Goal: Transaction & Acquisition: Purchase product/service

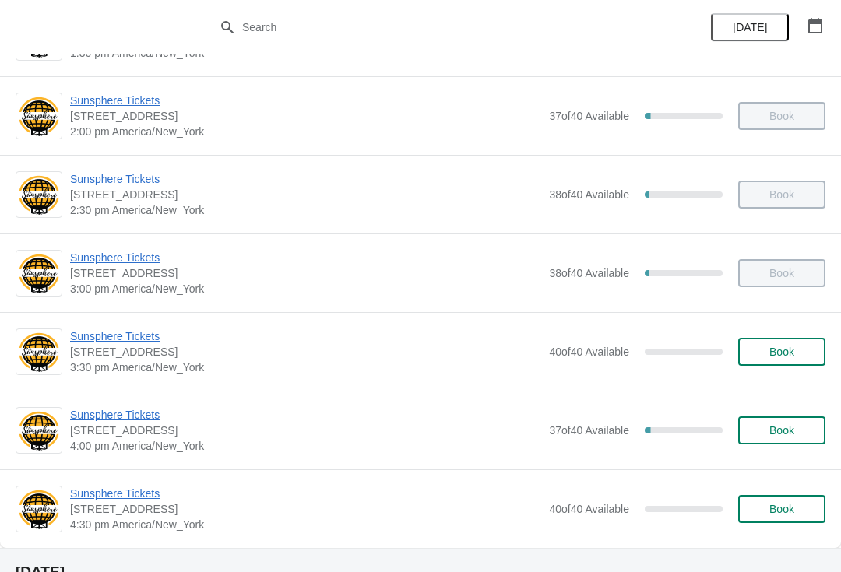
scroll to position [537, 0]
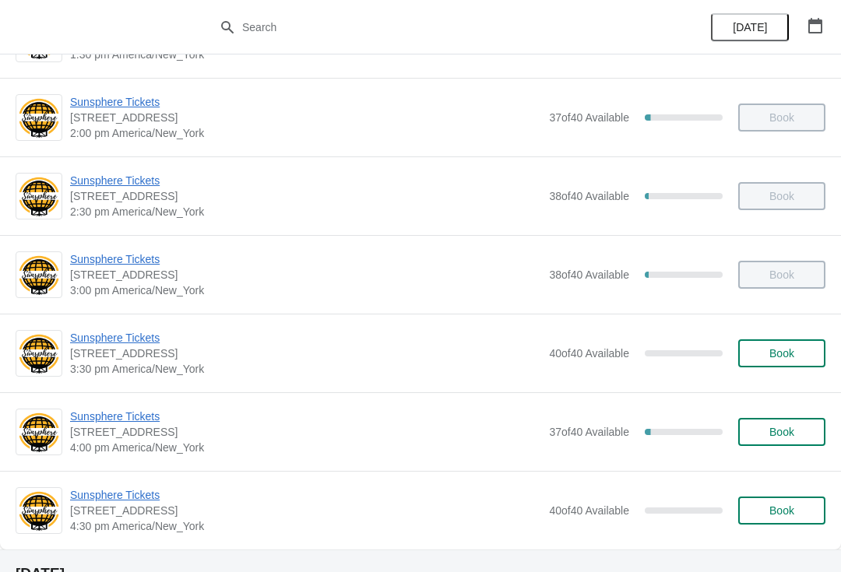
click at [777, 354] on span "Book" at bounding box center [781, 353] width 25 height 12
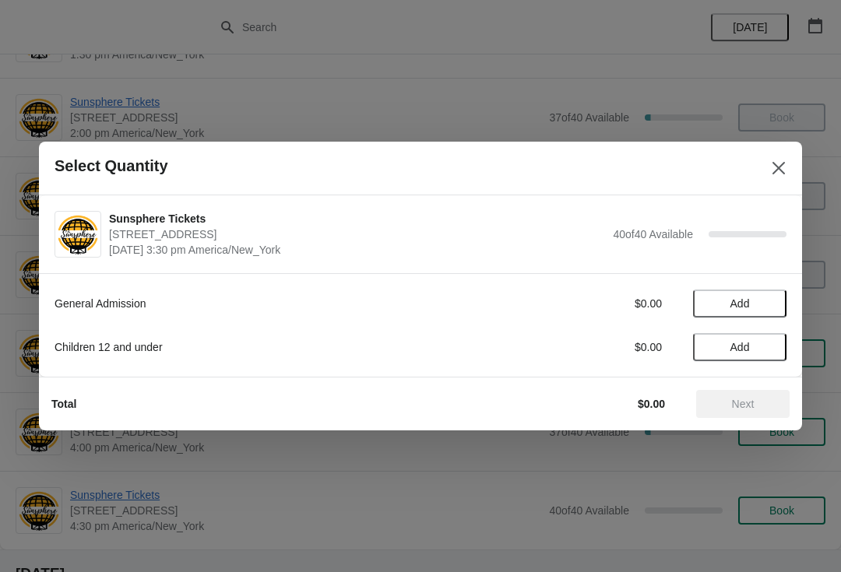
click at [769, 306] on span "Add" at bounding box center [739, 303] width 65 height 12
click at [772, 311] on icon at bounding box center [766, 304] width 16 height 16
click at [741, 392] on button "Next" at bounding box center [742, 404] width 93 height 28
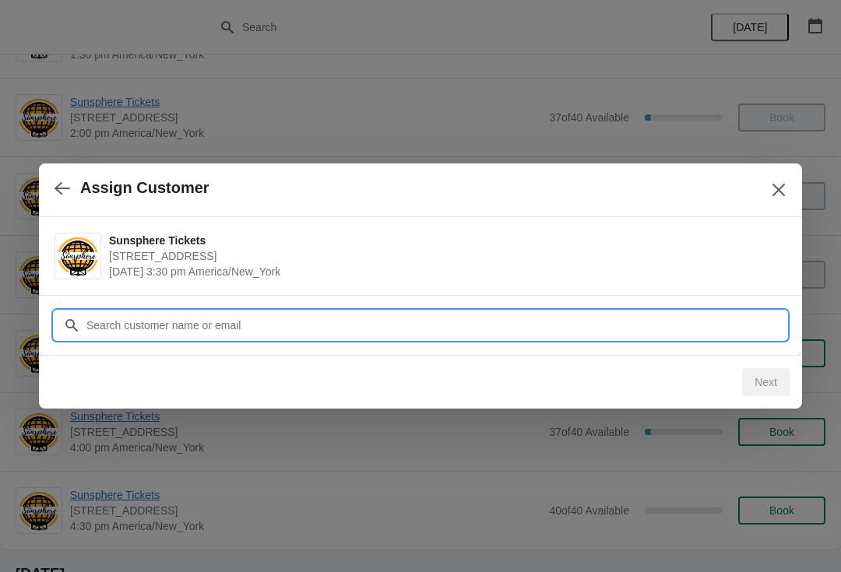
click at [660, 315] on input "Customer" at bounding box center [436, 325] width 701 height 28
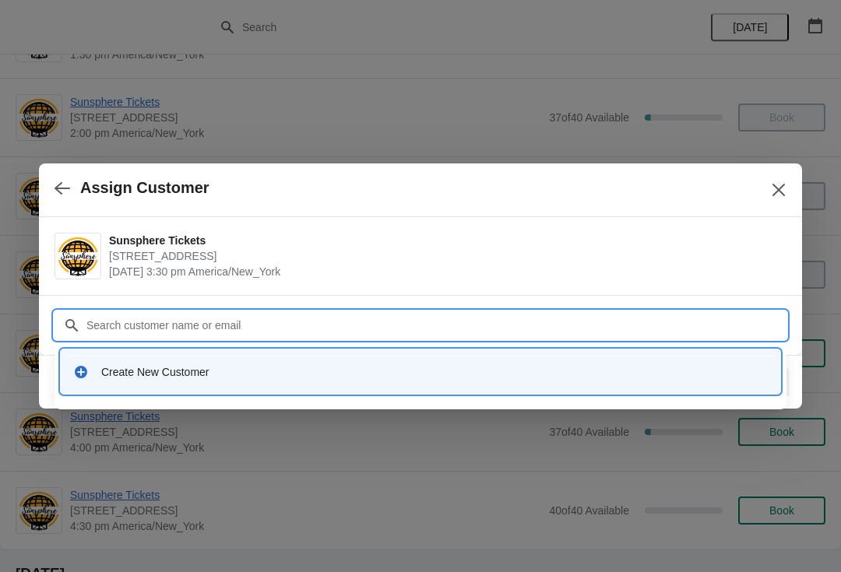
click at [291, 378] on div "Create New Customer" at bounding box center [434, 372] width 667 height 16
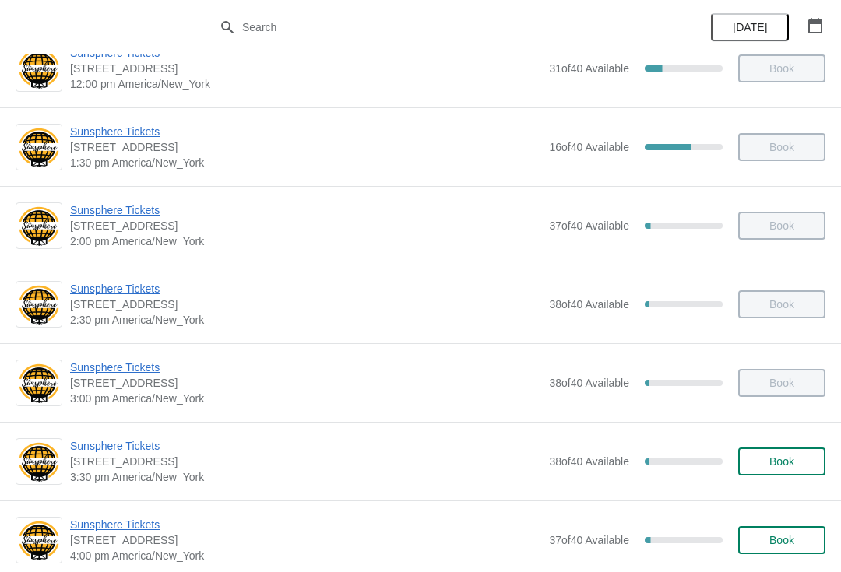
scroll to position [469, 0]
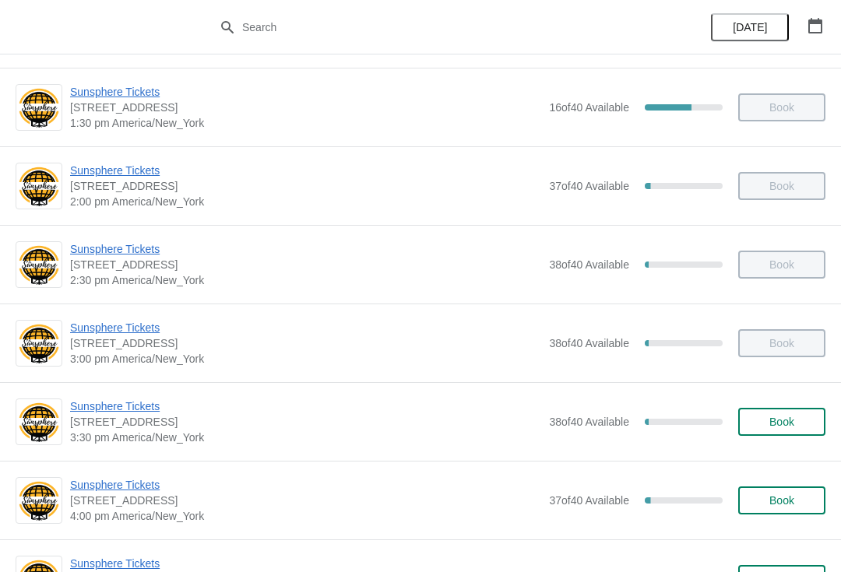
click at [811, 403] on div "Sunsphere Tickets 810 Clinch Avenue, Knoxville, TN, USA 3:30 pm America/New_Yor…" at bounding box center [447, 422] width 755 height 47
click at [765, 416] on span "Book" at bounding box center [781, 422] width 59 height 12
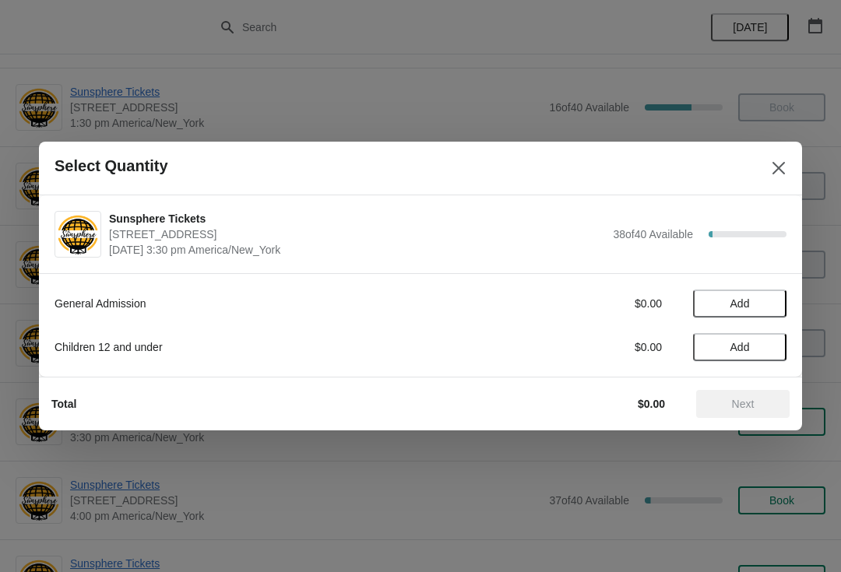
click at [762, 311] on button "Add" at bounding box center [739, 304] width 93 height 28
click at [759, 315] on div "General Admission $10.00 1" at bounding box center [421, 304] width 732 height 28
click at [765, 305] on icon at bounding box center [766, 304] width 16 height 16
click at [752, 411] on button "Next" at bounding box center [742, 404] width 93 height 28
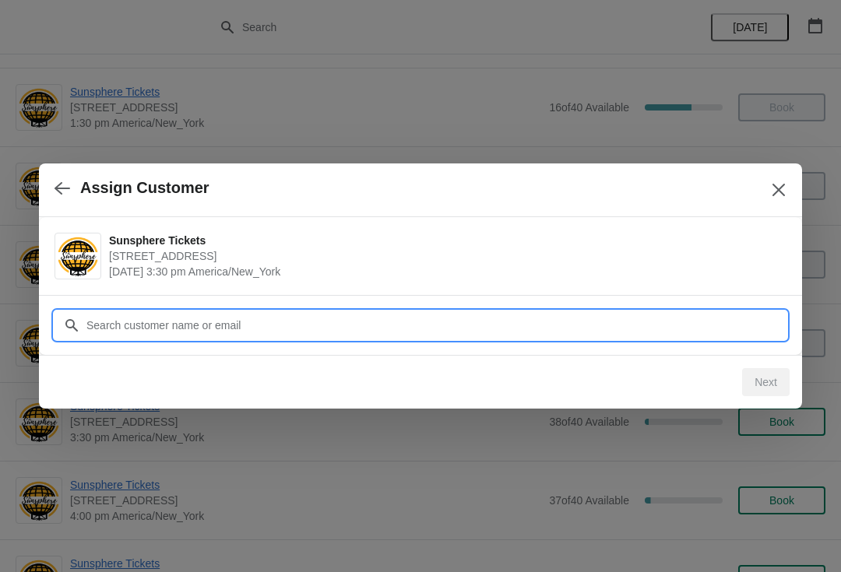
click at [364, 333] on input "Customer" at bounding box center [436, 325] width 701 height 28
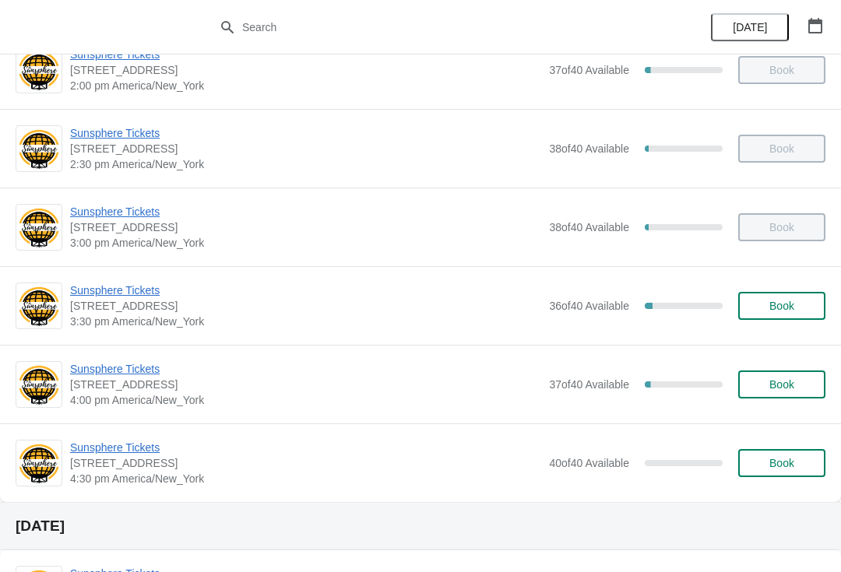
scroll to position [602, 0]
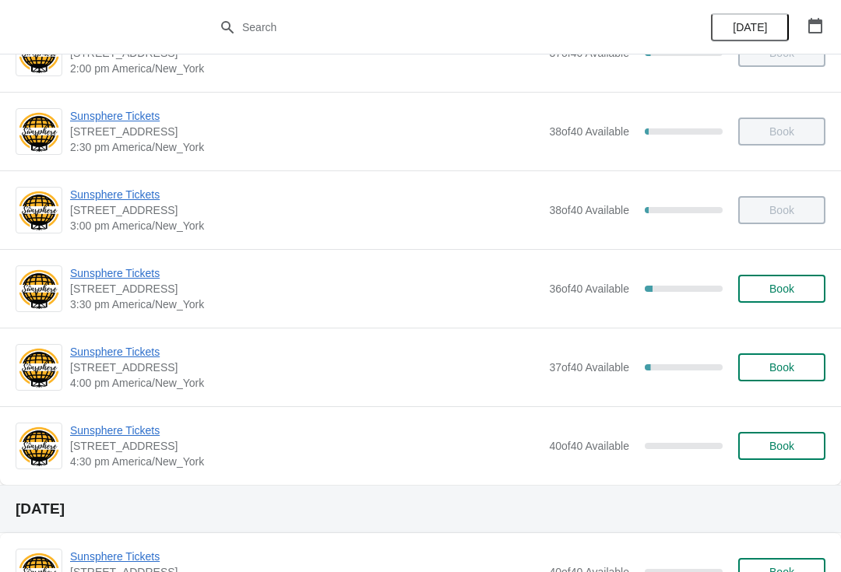
click at [129, 351] on span "Sunsphere Tickets" at bounding box center [305, 352] width 471 height 16
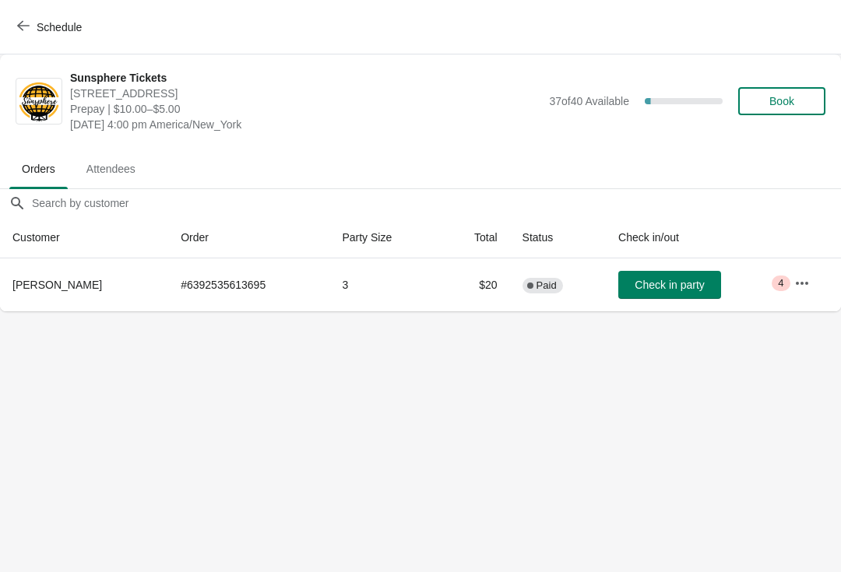
click at [671, 294] on button "Check in party" at bounding box center [669, 285] width 103 height 28
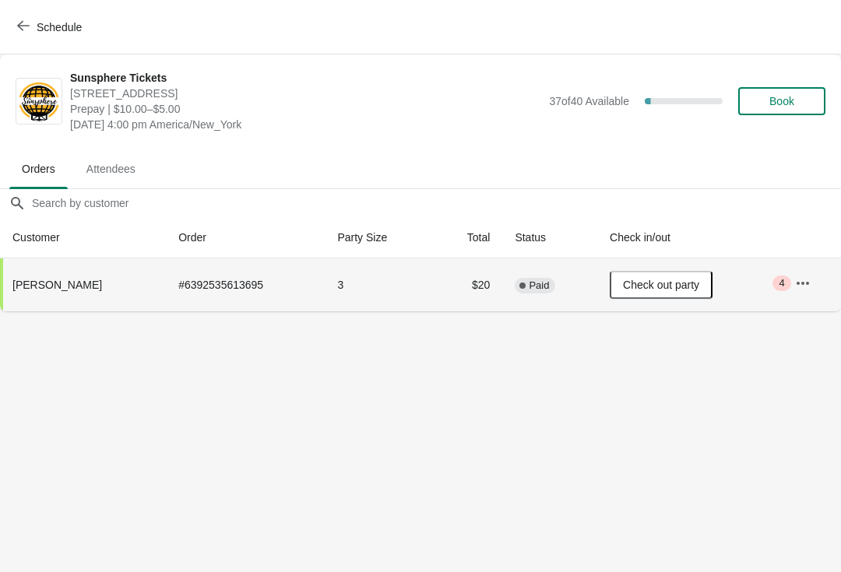
click at [755, 114] on button "Book" at bounding box center [781, 101] width 87 height 28
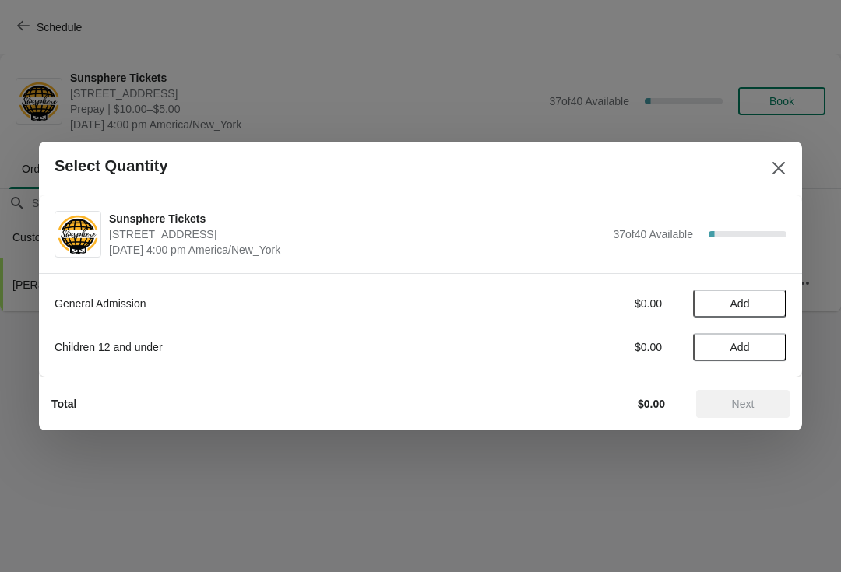
click at [757, 311] on button "Add" at bounding box center [739, 304] width 93 height 28
click at [771, 351] on span "Add" at bounding box center [739, 347] width 65 height 12
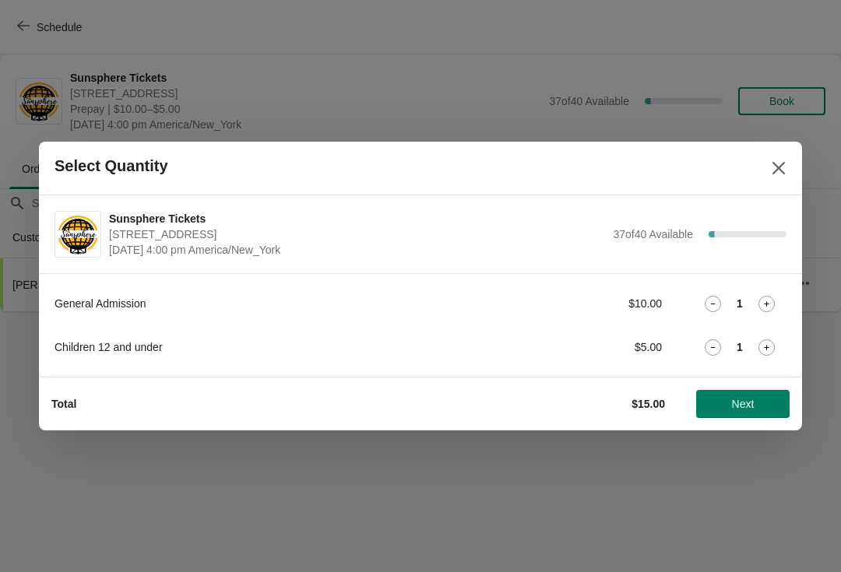
click at [754, 416] on button "Next" at bounding box center [742, 404] width 93 height 28
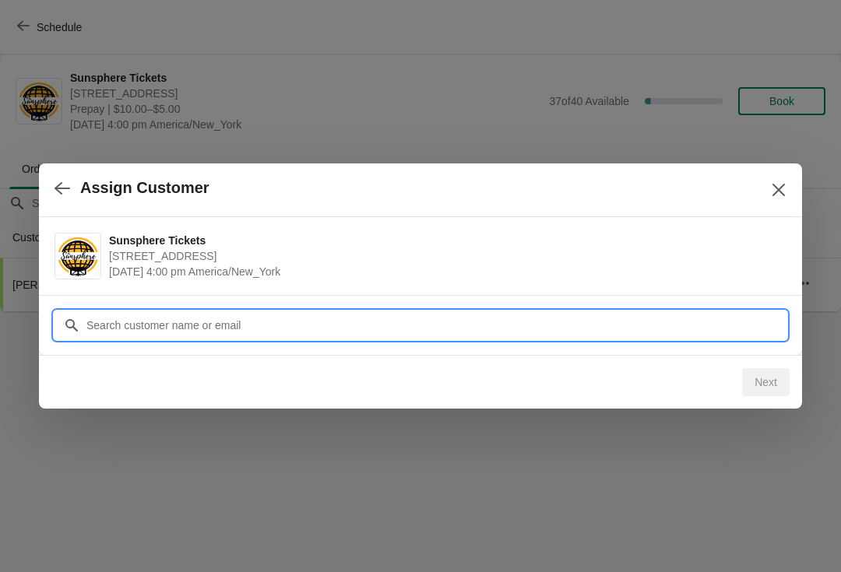
click at [719, 332] on input "Customer" at bounding box center [436, 325] width 701 height 28
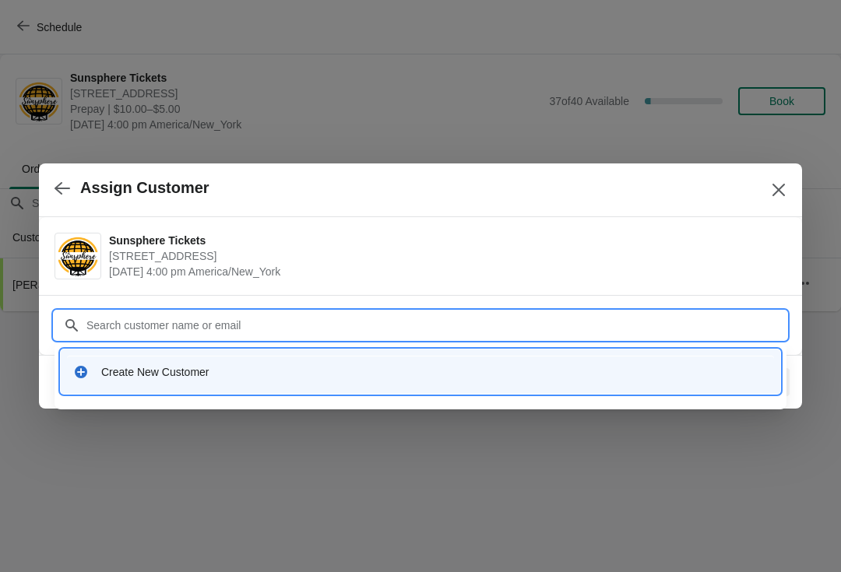
click at [435, 371] on div "Create New Customer" at bounding box center [434, 372] width 667 height 16
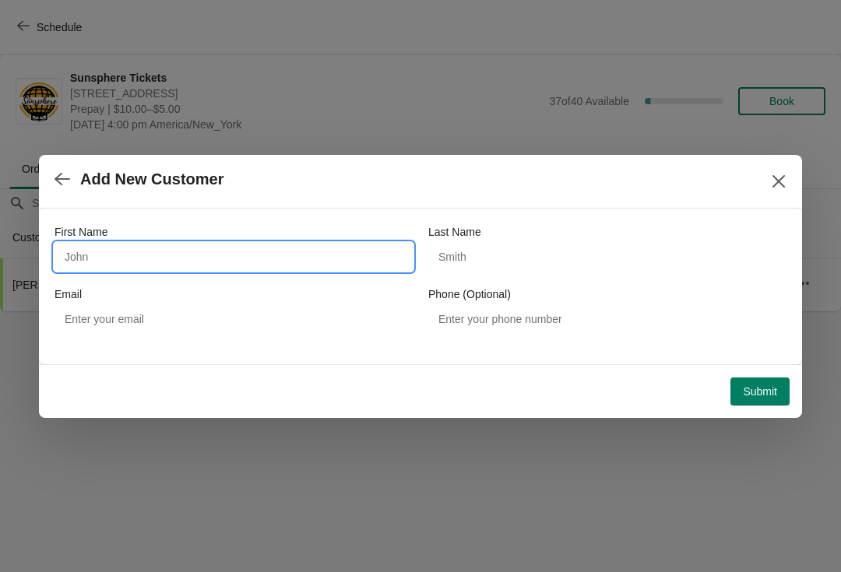
click at [305, 257] on input "First Name" at bounding box center [234, 257] width 358 height 28
type input "W"
click at [760, 378] on button "Submit" at bounding box center [759, 392] width 59 height 28
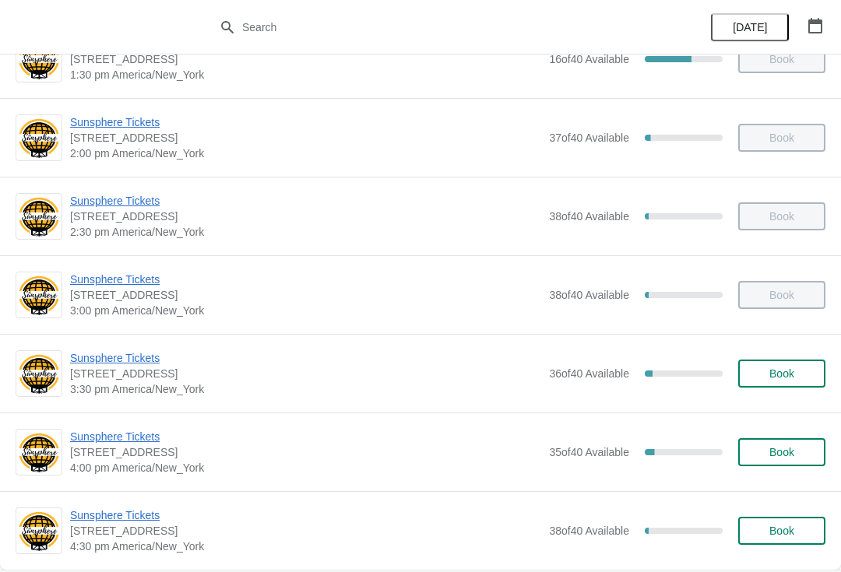
scroll to position [515, 0]
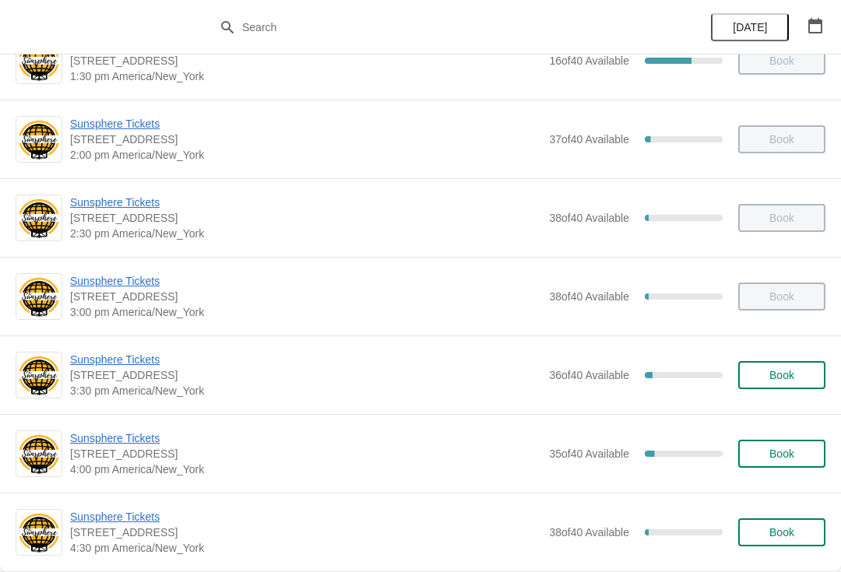
click at [779, 387] on button "Book" at bounding box center [781, 375] width 87 height 28
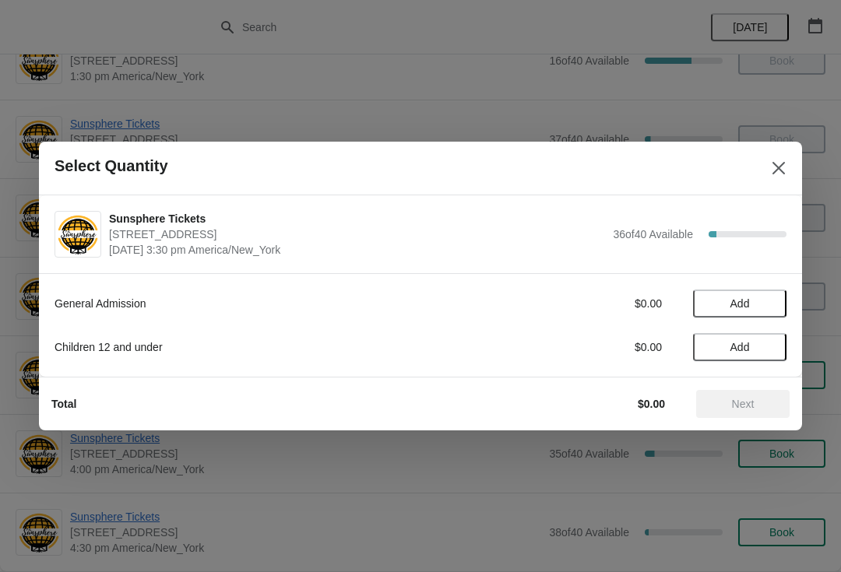
click at [769, 308] on span "Add" at bounding box center [739, 303] width 65 height 12
click at [765, 310] on icon at bounding box center [766, 304] width 16 height 16
click at [769, 306] on icon at bounding box center [766, 304] width 16 height 16
click at [767, 306] on icon at bounding box center [766, 304] width 16 height 16
click at [765, 399] on span "Next" at bounding box center [743, 404] width 69 height 12
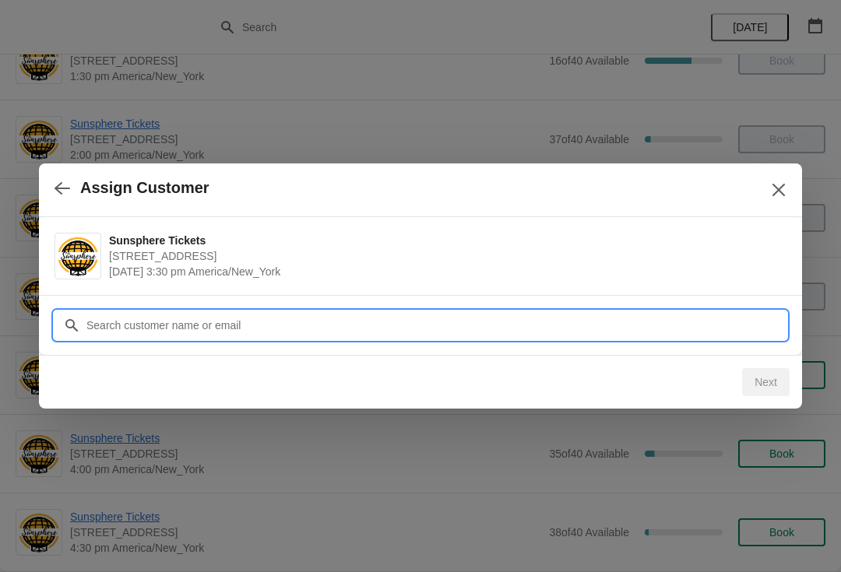
click at [737, 318] on input "Customer" at bounding box center [436, 325] width 701 height 28
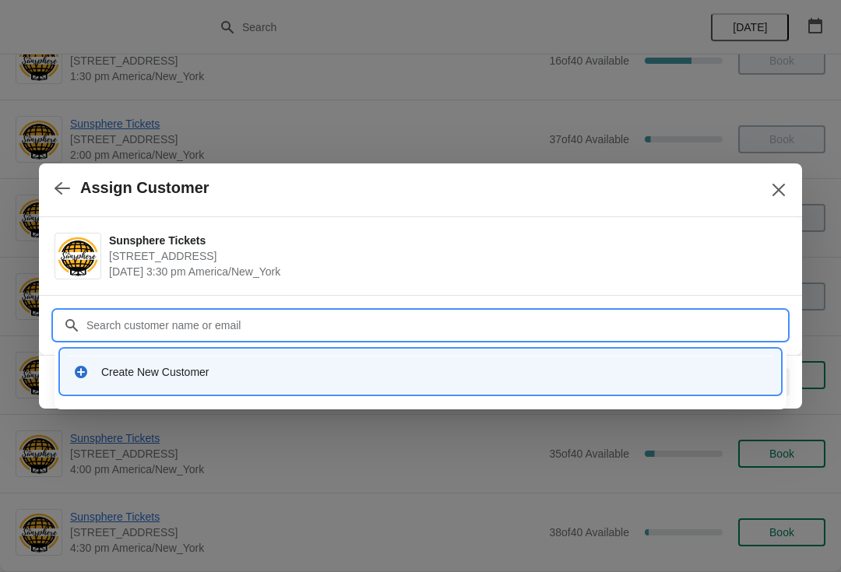
click at [386, 390] on div "Create New Customer" at bounding box center [421, 372] width 720 height 44
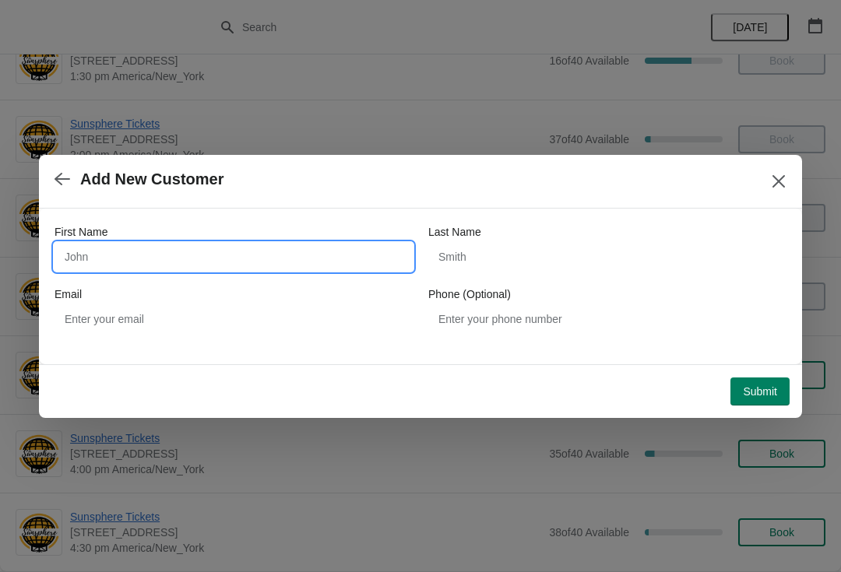
click at [261, 254] on input "First Name" at bounding box center [234, 257] width 358 height 28
type input "W"
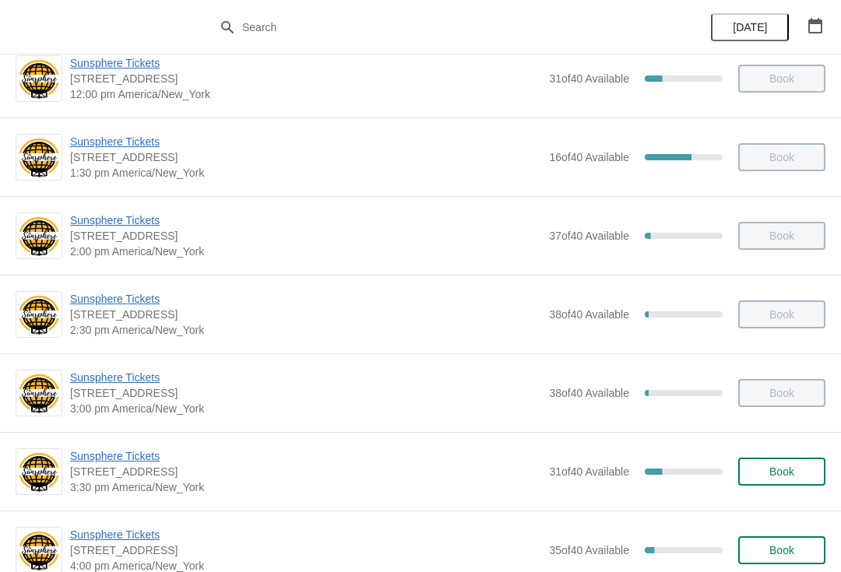
scroll to position [453, 0]
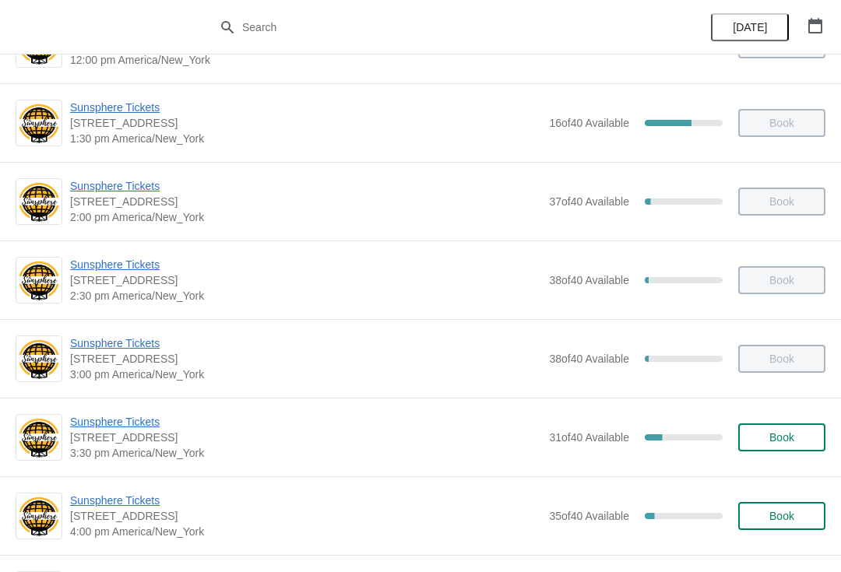
click at [794, 435] on span "Book" at bounding box center [781, 437] width 25 height 12
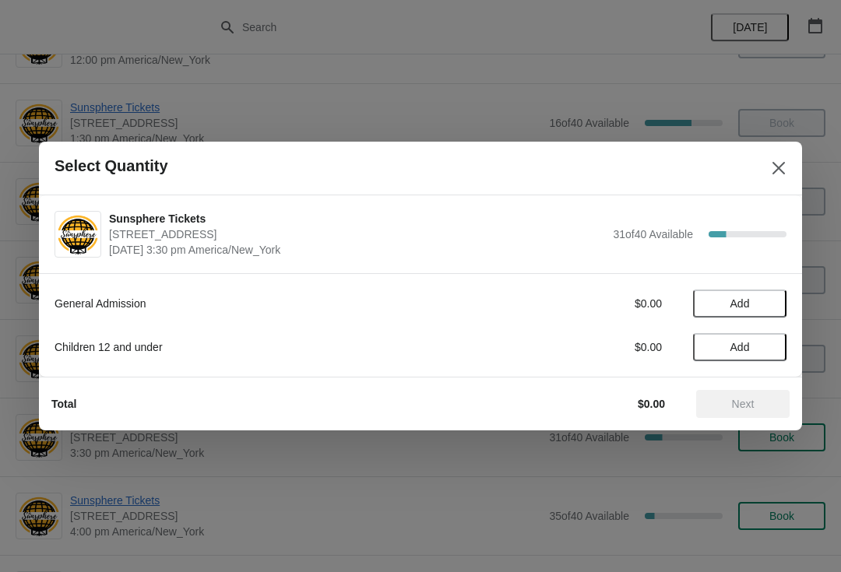
click at [759, 309] on span "Add" at bounding box center [739, 303] width 65 height 12
click at [765, 304] on icon at bounding box center [766, 303] width 5 height 5
click at [771, 347] on span "Add" at bounding box center [739, 347] width 65 height 12
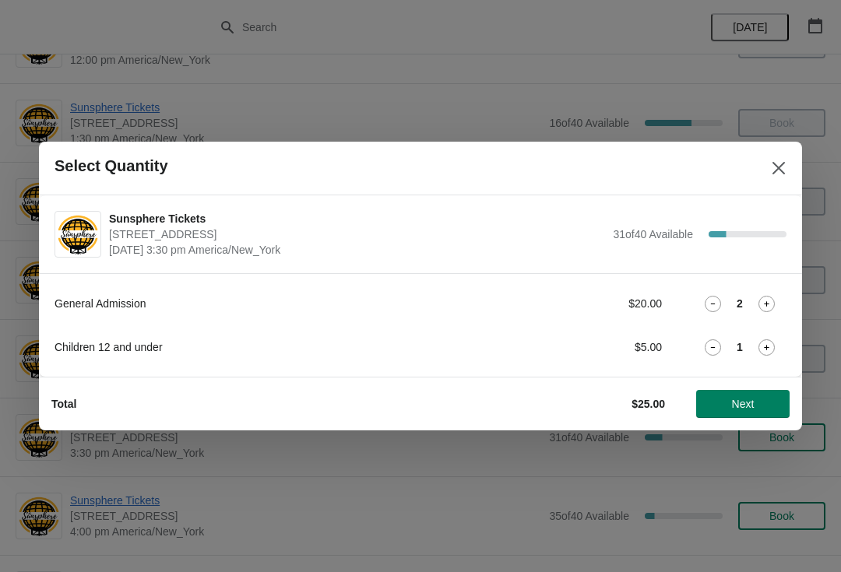
click at [753, 405] on span "Next" at bounding box center [743, 404] width 23 height 12
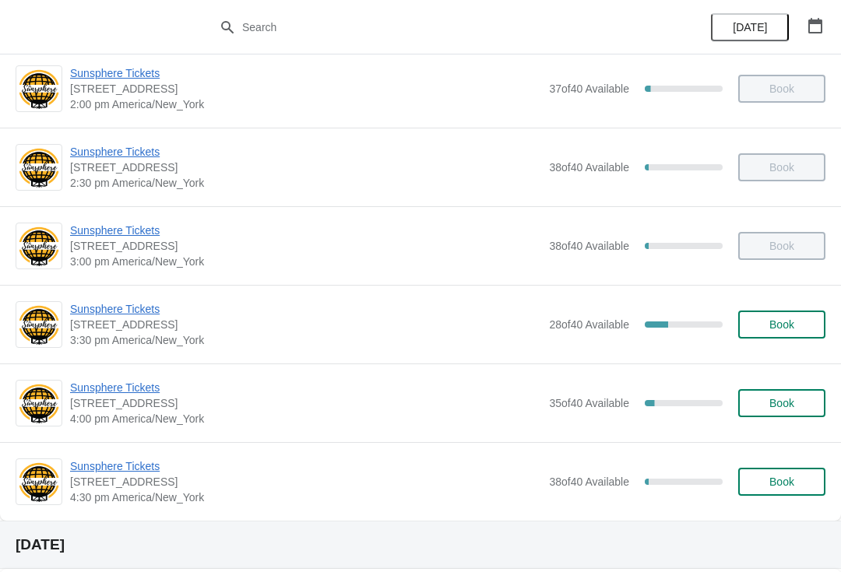
scroll to position [583, 0]
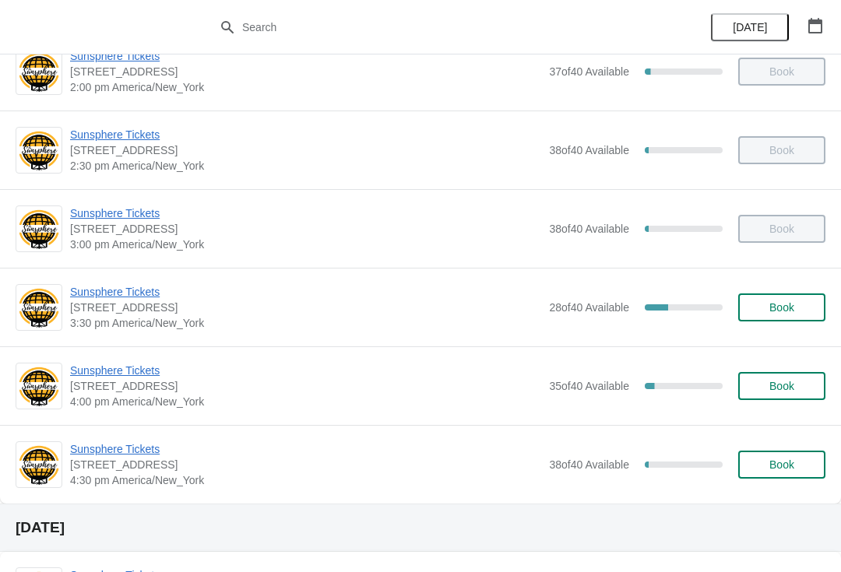
click at [788, 302] on span "Book" at bounding box center [781, 307] width 25 height 12
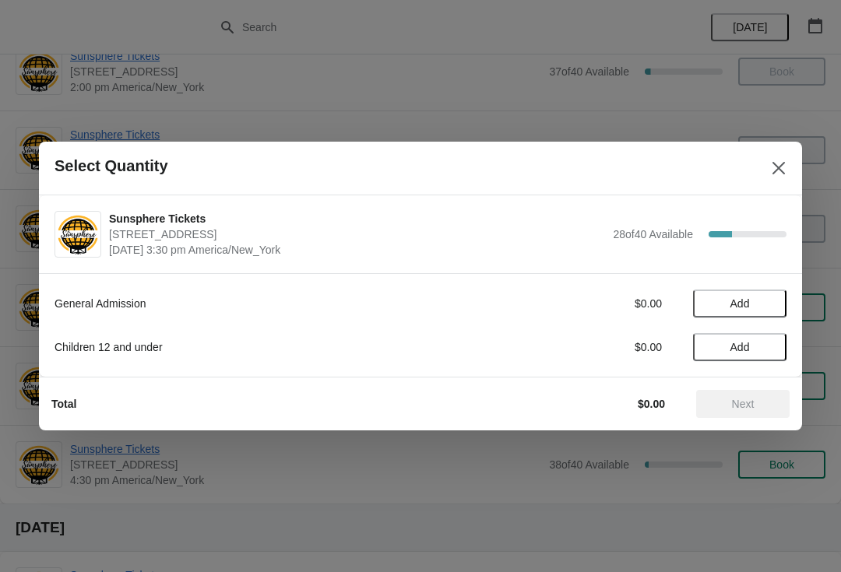
click at [763, 306] on span "Add" at bounding box center [739, 303] width 65 height 12
click at [771, 310] on icon at bounding box center [766, 304] width 16 height 16
click at [772, 301] on icon at bounding box center [766, 304] width 16 height 16
click at [714, 297] on icon at bounding box center [713, 304] width 16 height 16
click at [748, 395] on button "Next" at bounding box center [742, 404] width 93 height 28
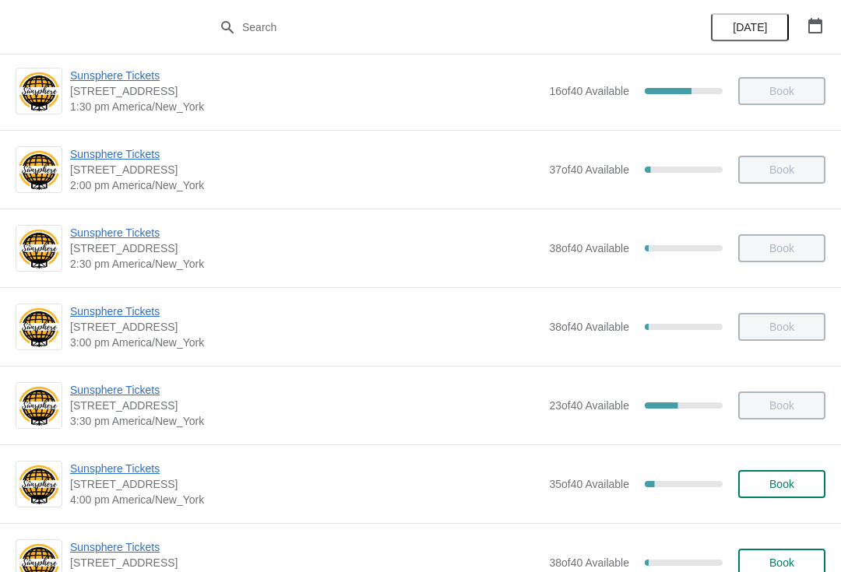
scroll to position [501, 0]
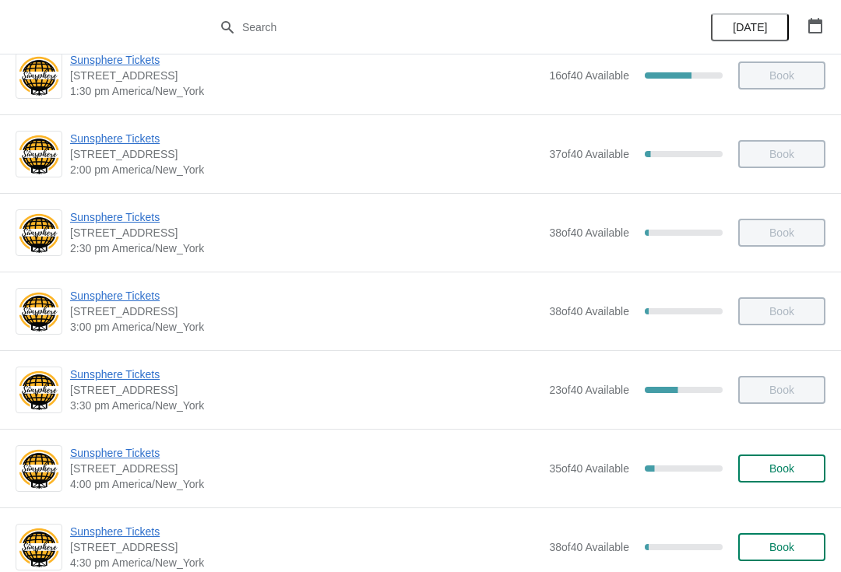
click at [786, 477] on button "Book" at bounding box center [781, 469] width 87 height 28
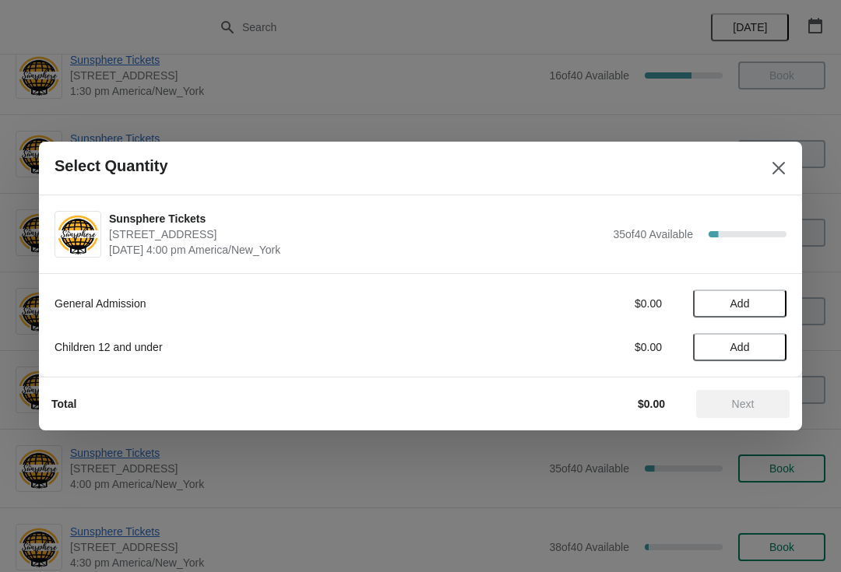
click at [771, 305] on span "Add" at bounding box center [739, 303] width 65 height 12
click at [778, 406] on button "Next" at bounding box center [742, 404] width 93 height 28
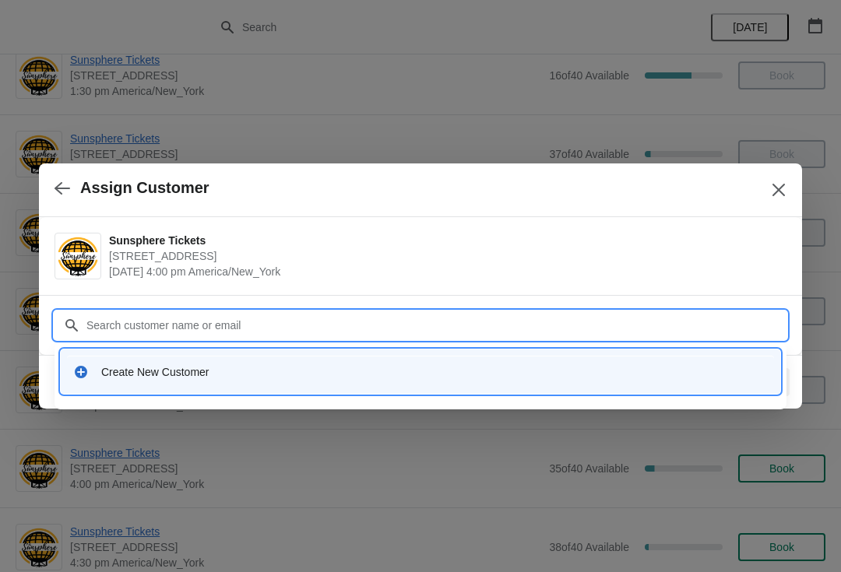
click at [519, 386] on div "Create New Customer" at bounding box center [420, 372] width 707 height 32
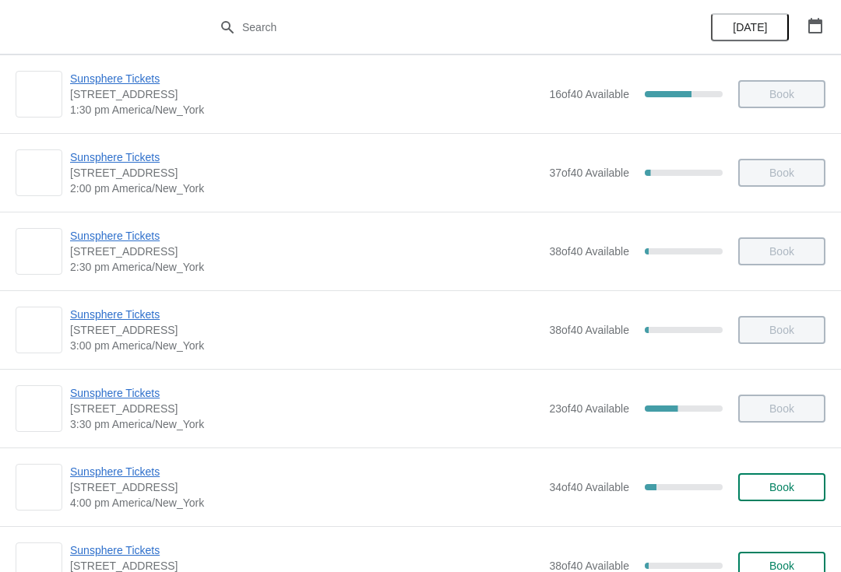
scroll to position [524, 0]
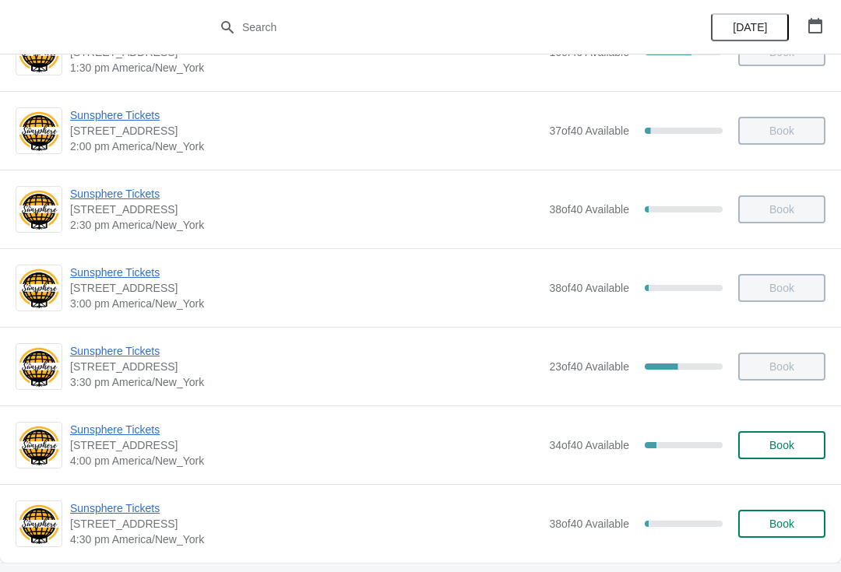
click at [787, 445] on span "Book" at bounding box center [781, 445] width 25 height 12
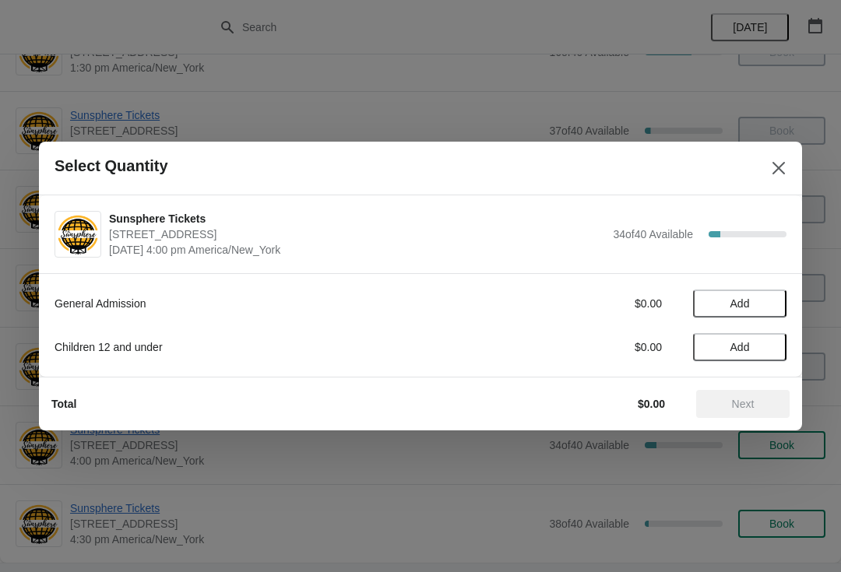
click at [769, 299] on span "Add" at bounding box center [739, 303] width 65 height 12
click at [772, 308] on icon at bounding box center [766, 304] width 16 height 16
click at [736, 398] on span "Next" at bounding box center [743, 404] width 23 height 12
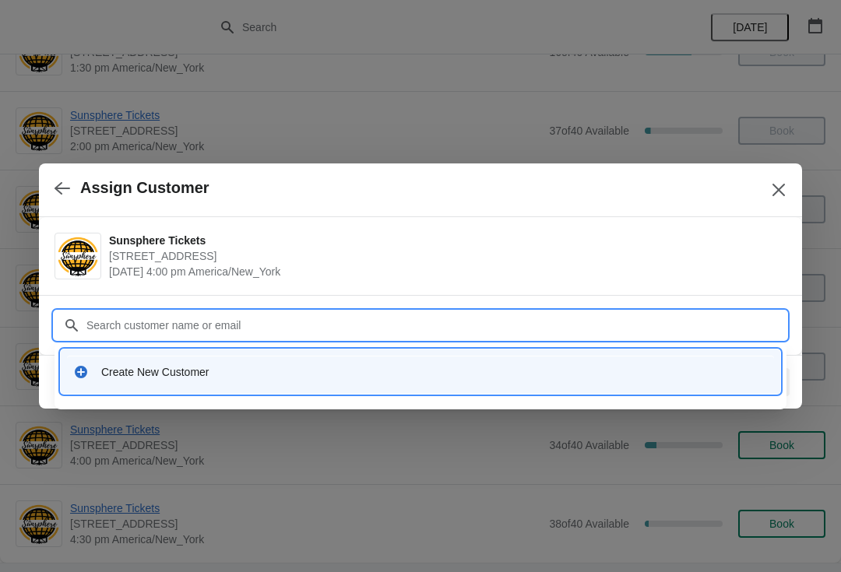
click at [480, 351] on div "Create New Customer" at bounding box center [421, 372] width 720 height 44
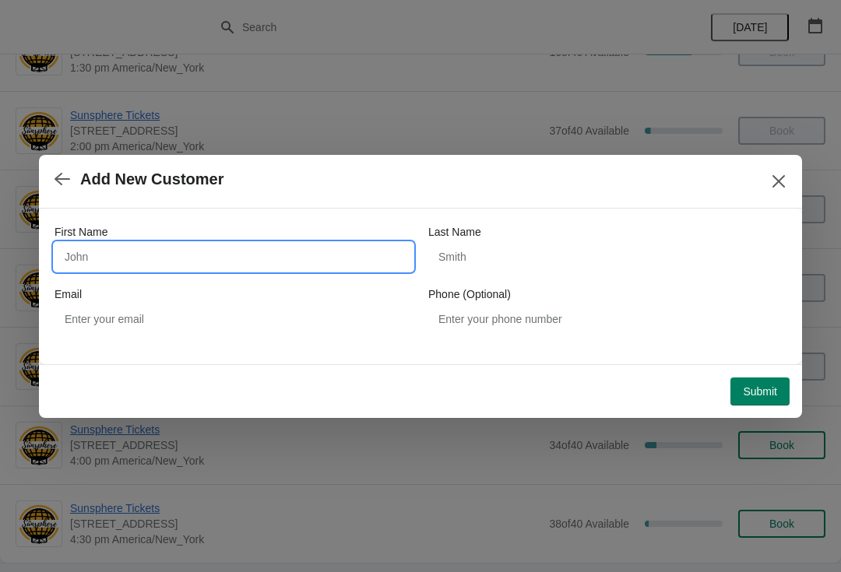
click at [320, 245] on input "First Name" at bounding box center [234, 257] width 358 height 28
type input "W"
click at [758, 378] on button "Submit" at bounding box center [759, 392] width 59 height 28
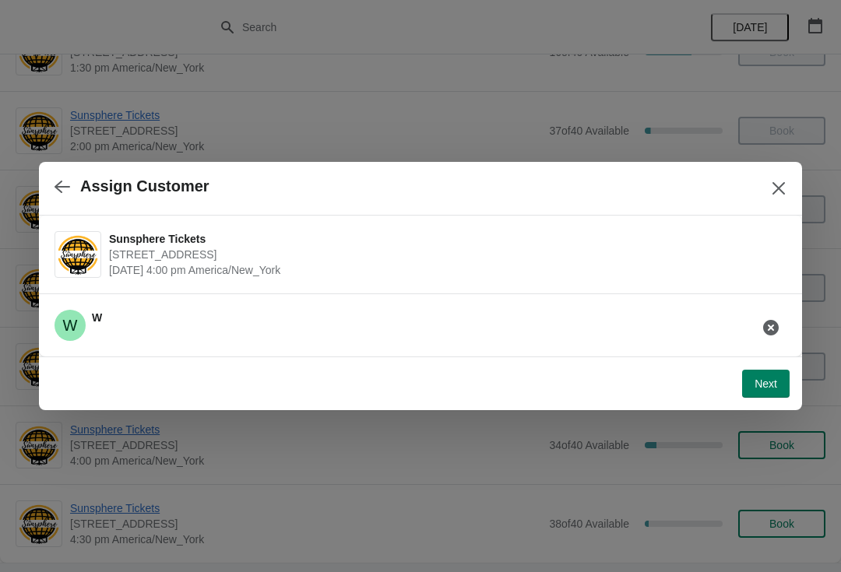
click at [775, 373] on button "Next" at bounding box center [766, 384] width 48 height 28
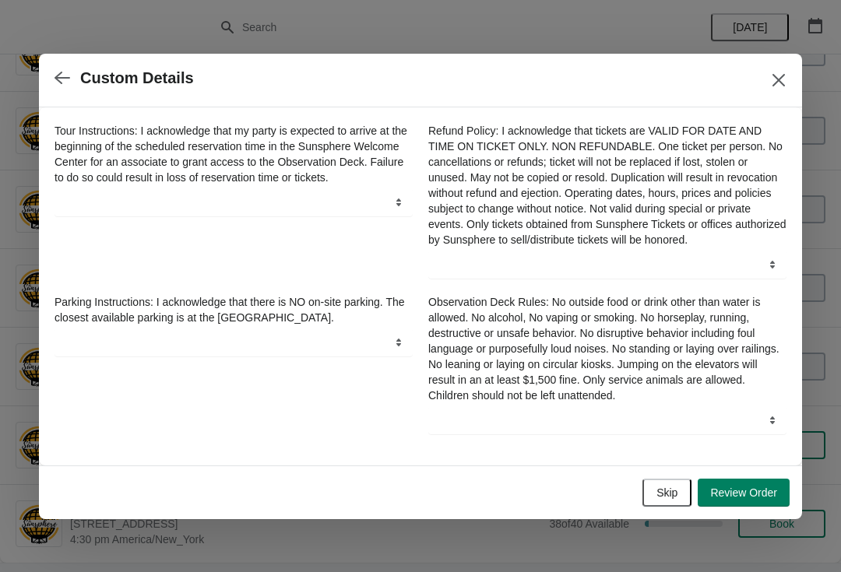
click at [685, 500] on button "Skip" at bounding box center [666, 493] width 49 height 28
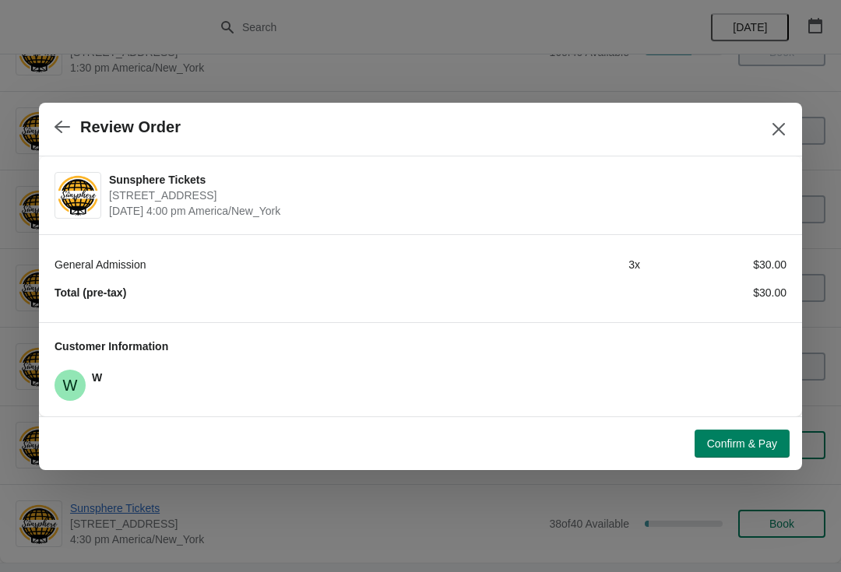
click at [741, 432] on button "Confirm & Pay" at bounding box center [742, 444] width 95 height 28
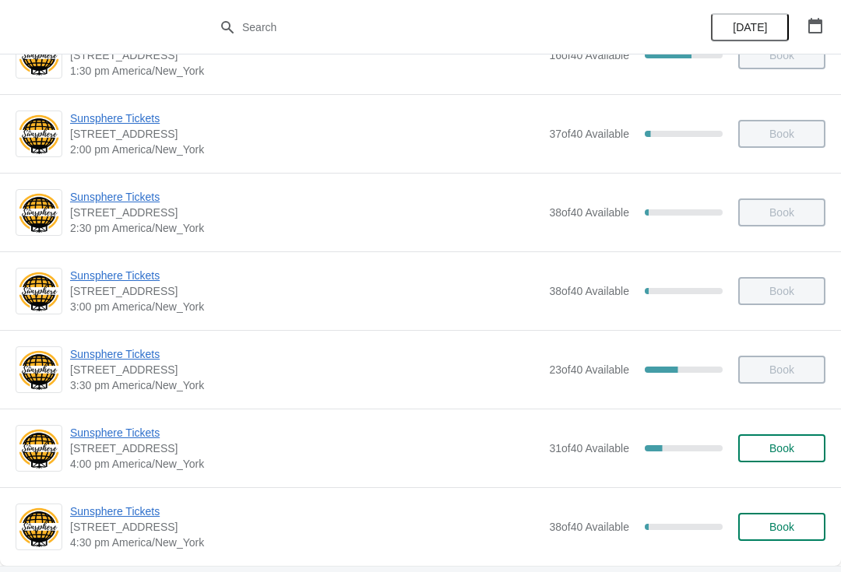
scroll to position [570, 0]
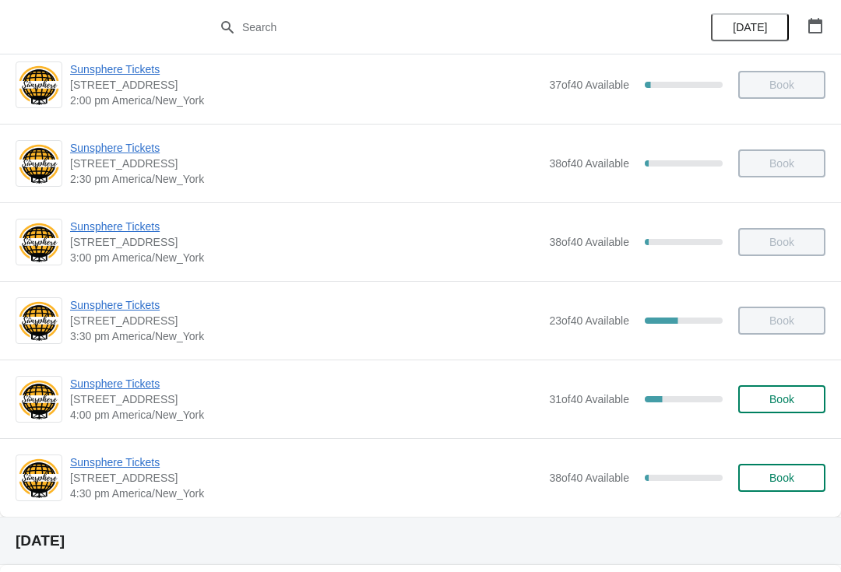
click at [105, 467] on span "Sunsphere Tickets" at bounding box center [305, 463] width 471 height 16
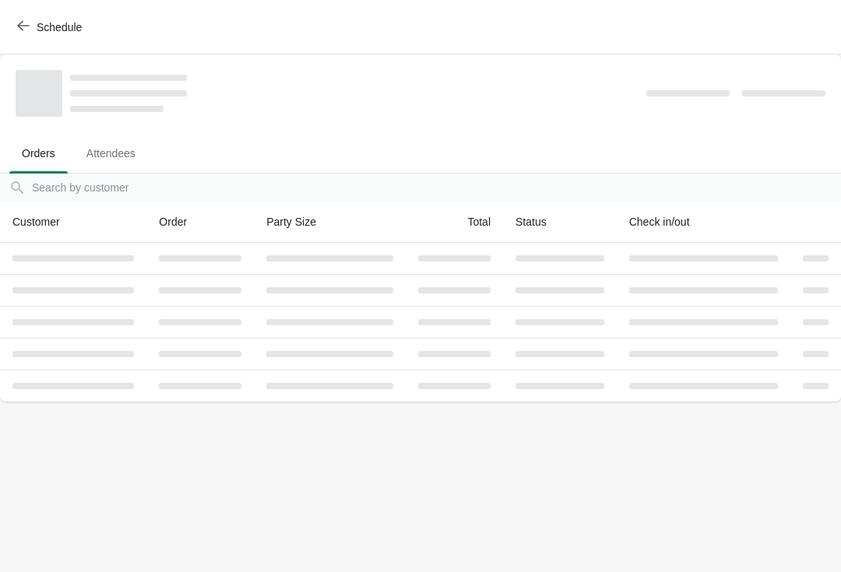
scroll to position [0, 0]
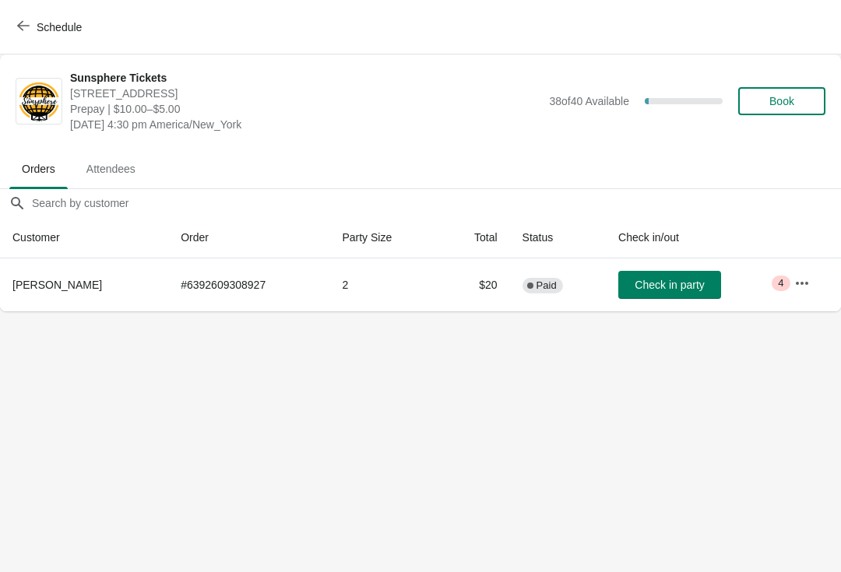
click at [705, 295] on button "Check in party" at bounding box center [669, 285] width 103 height 28
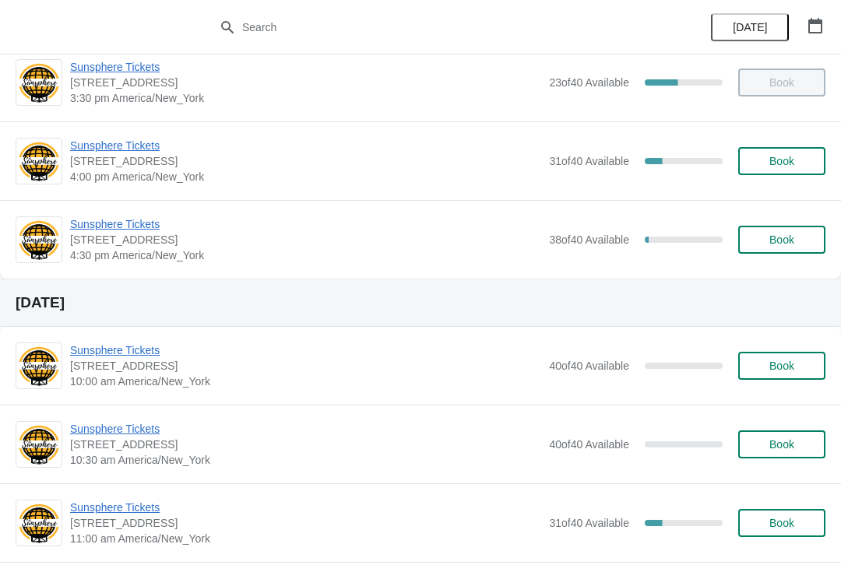
scroll to position [812, 0]
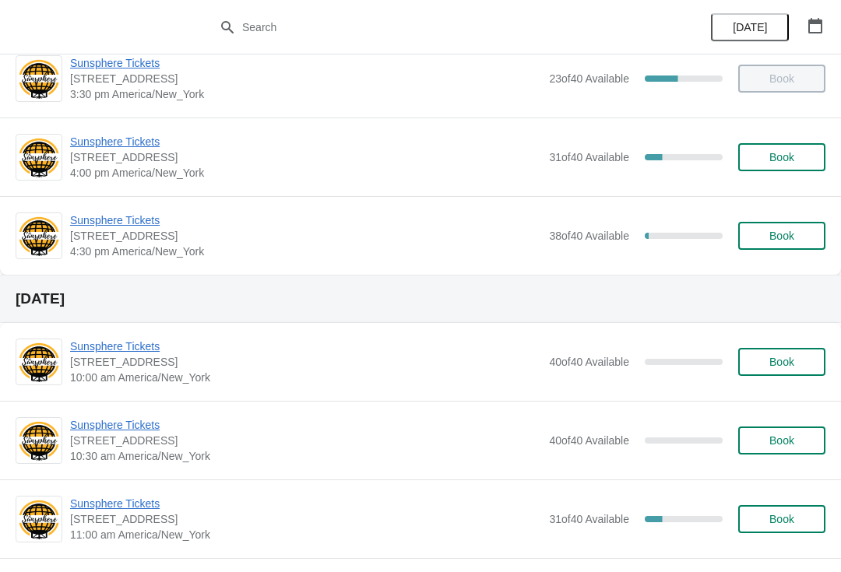
click at [802, 164] on button "Book" at bounding box center [781, 157] width 87 height 28
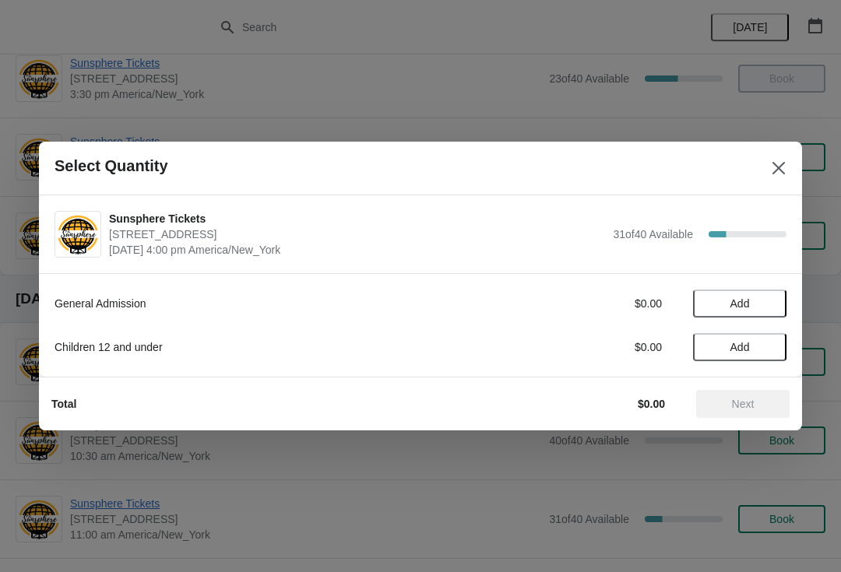
click at [762, 309] on span "Add" at bounding box center [739, 303] width 65 height 12
click at [752, 396] on button "Next" at bounding box center [742, 404] width 93 height 28
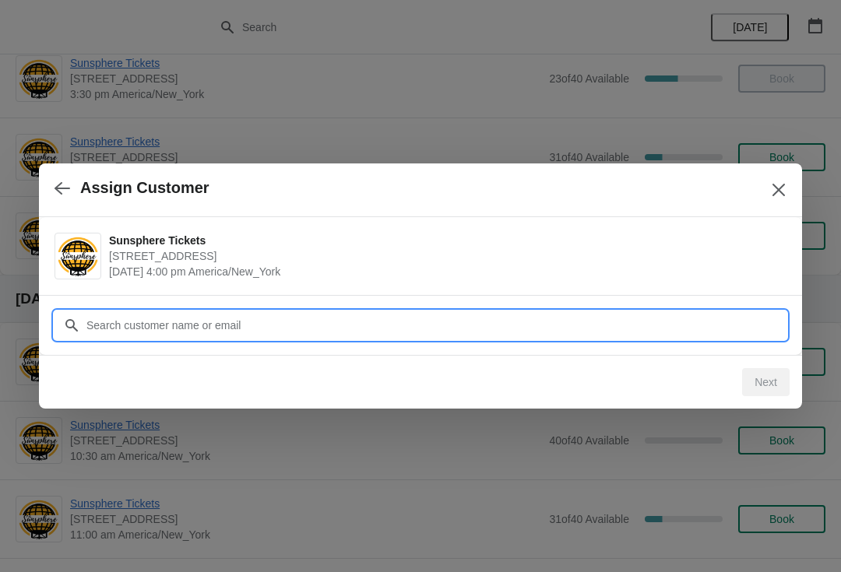
click at [691, 330] on input "Customer" at bounding box center [436, 325] width 701 height 28
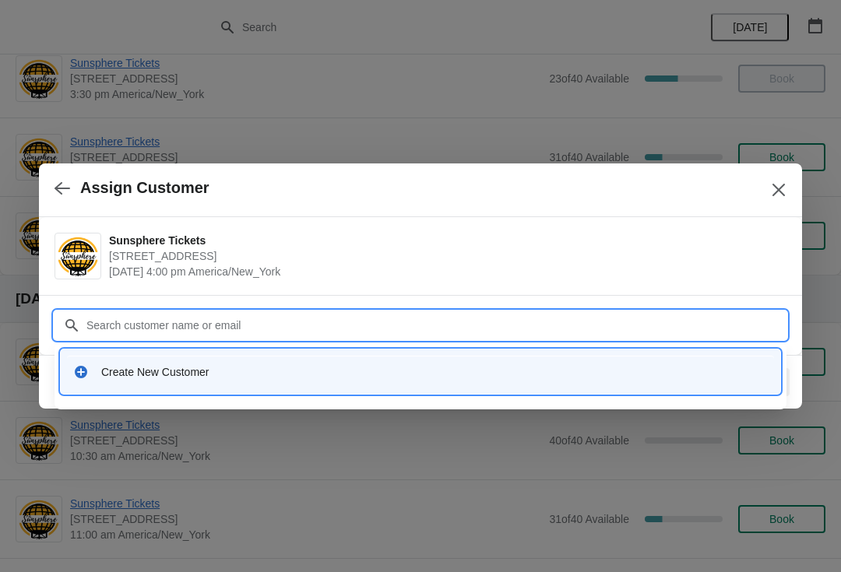
click at [441, 367] on div "Create New Customer" at bounding box center [434, 372] width 667 height 16
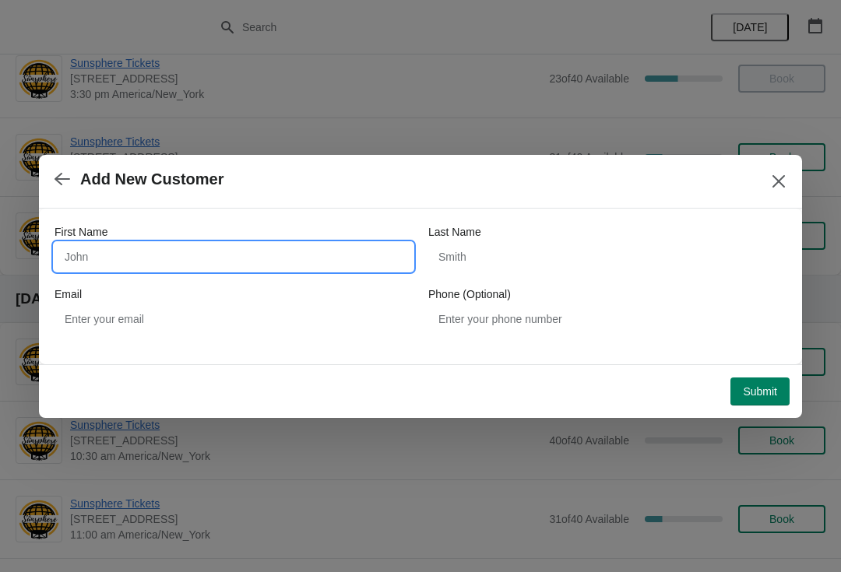
click at [281, 267] on input "First Name" at bounding box center [234, 257] width 358 height 28
type input "W"
click at [757, 367] on div "Submit" at bounding box center [414, 385] width 751 height 40
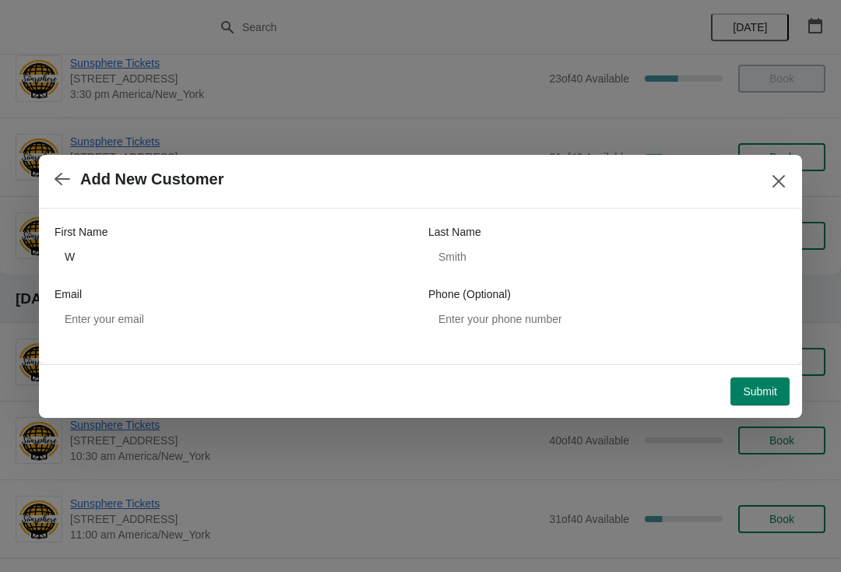
click at [771, 389] on span "Submit" at bounding box center [760, 391] width 34 height 12
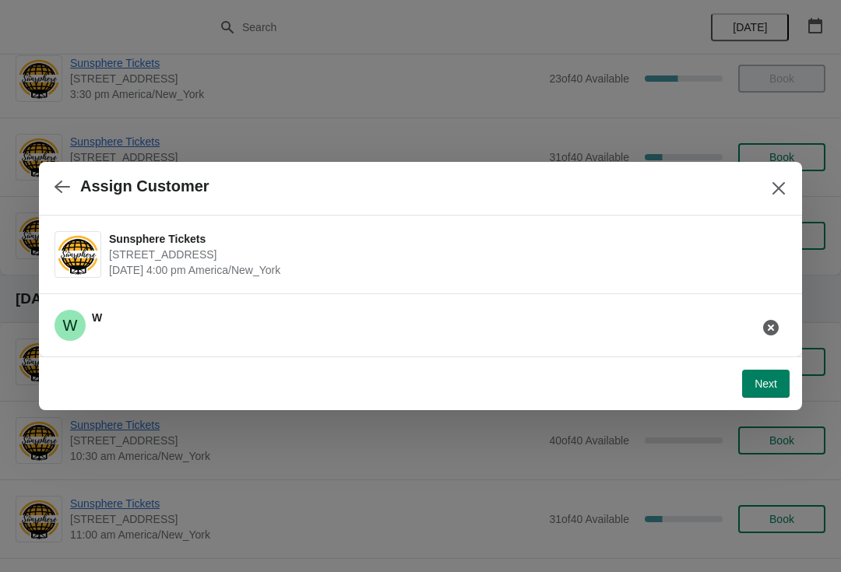
click at [775, 375] on button "Next" at bounding box center [766, 384] width 48 height 28
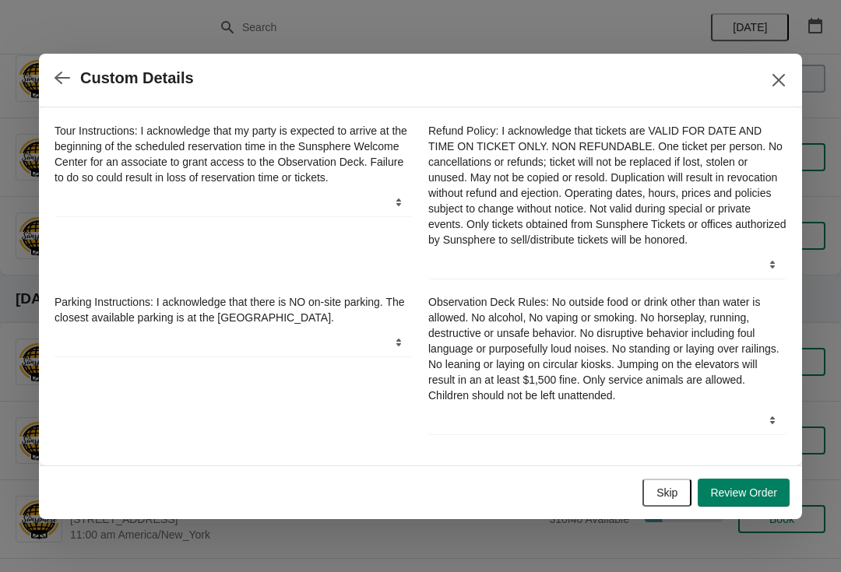
click at [686, 507] on button "Skip" at bounding box center [666, 493] width 49 height 28
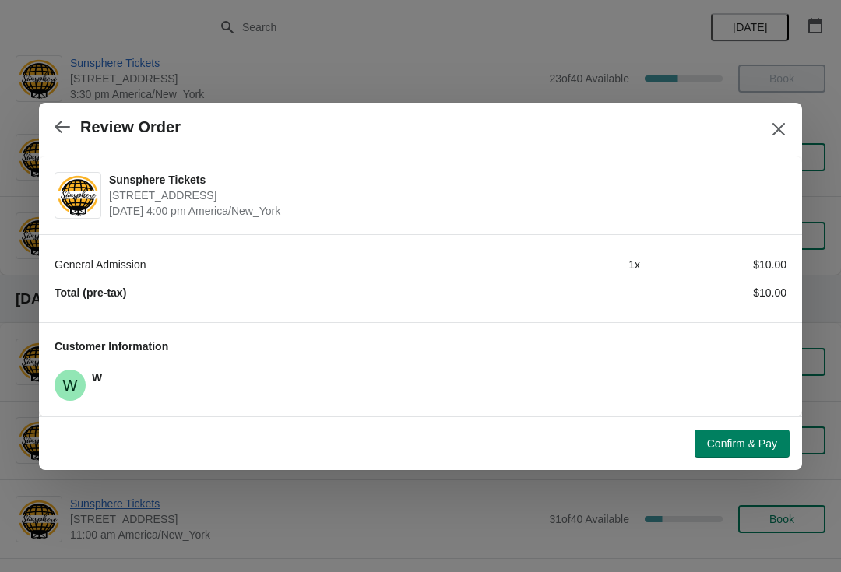
click at [716, 430] on button "Confirm & Pay" at bounding box center [742, 444] width 95 height 28
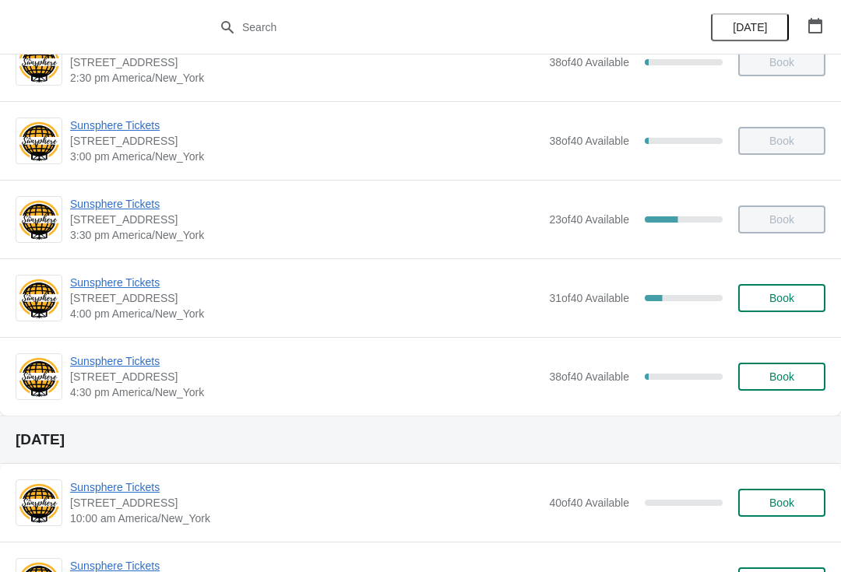
scroll to position [686, 0]
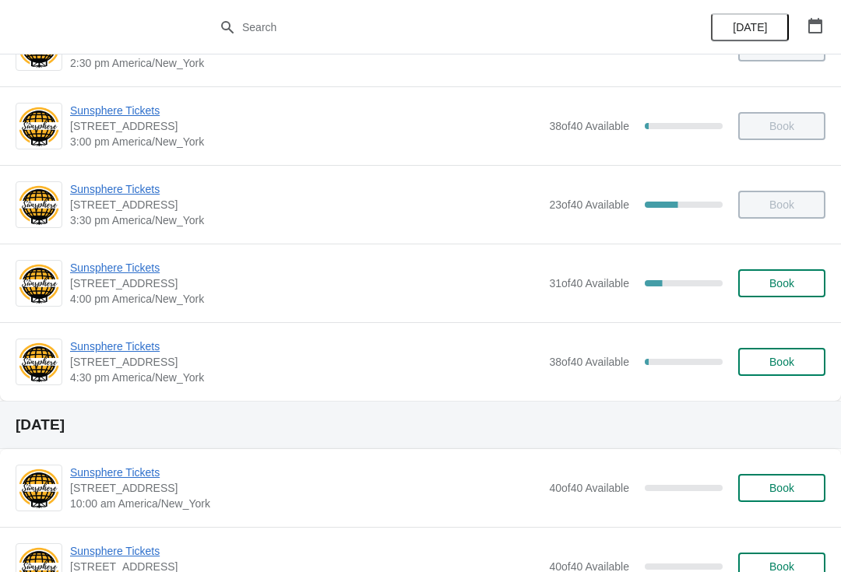
click at [792, 286] on span "Book" at bounding box center [781, 283] width 25 height 12
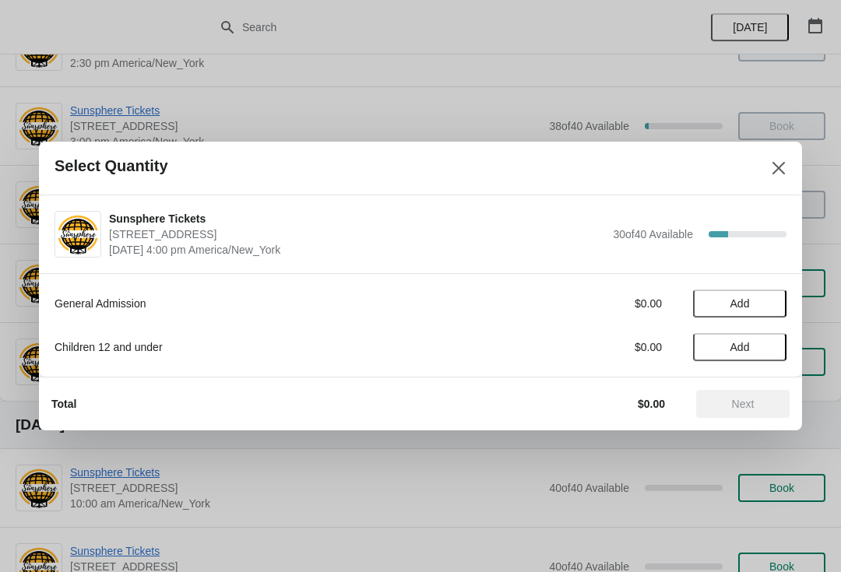
click at [762, 297] on span "Add" at bounding box center [739, 303] width 65 height 12
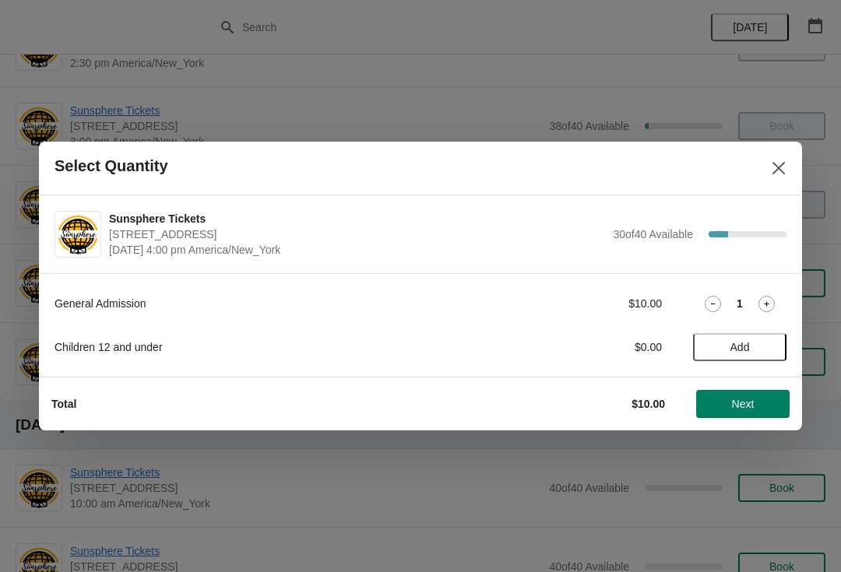
click at [759, 346] on span "Add" at bounding box center [739, 347] width 65 height 12
click at [739, 392] on button "Next" at bounding box center [742, 404] width 93 height 28
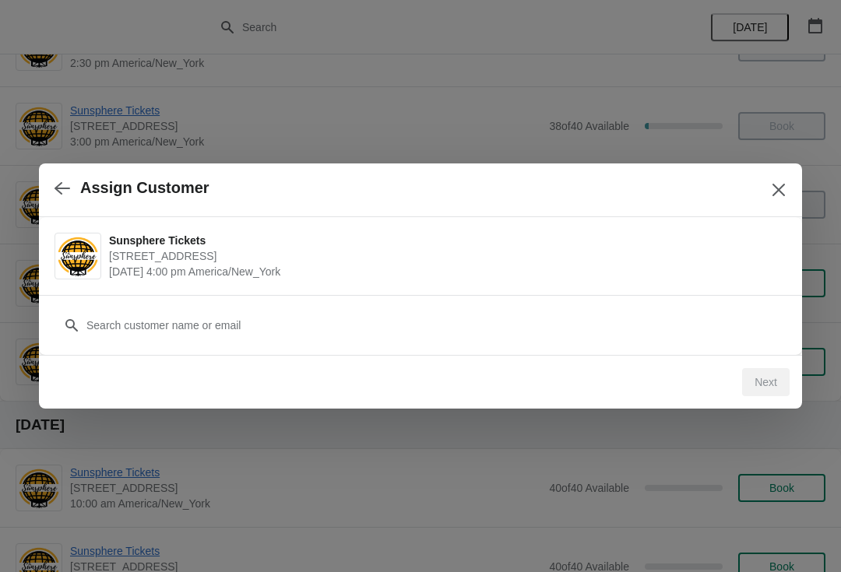
click at [674, 308] on div "Customer" at bounding box center [421, 318] width 732 height 44
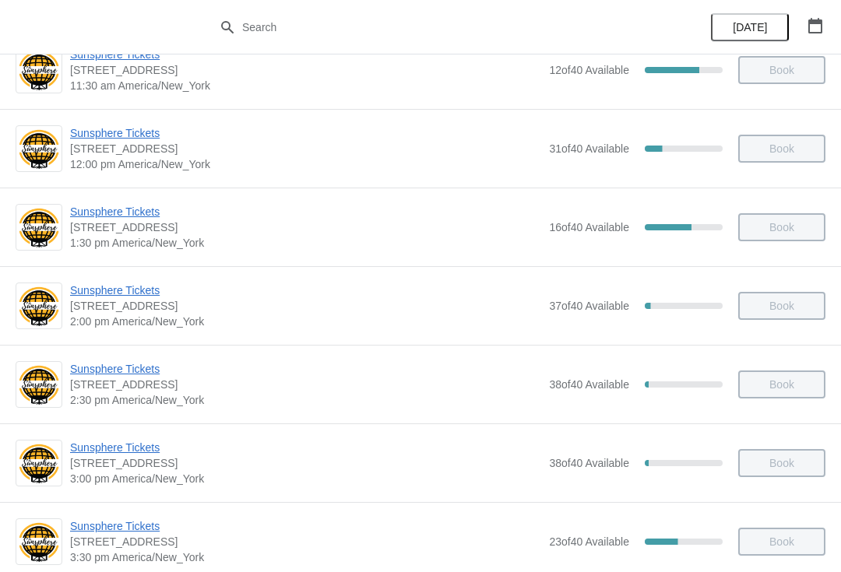
scroll to position [641, 0]
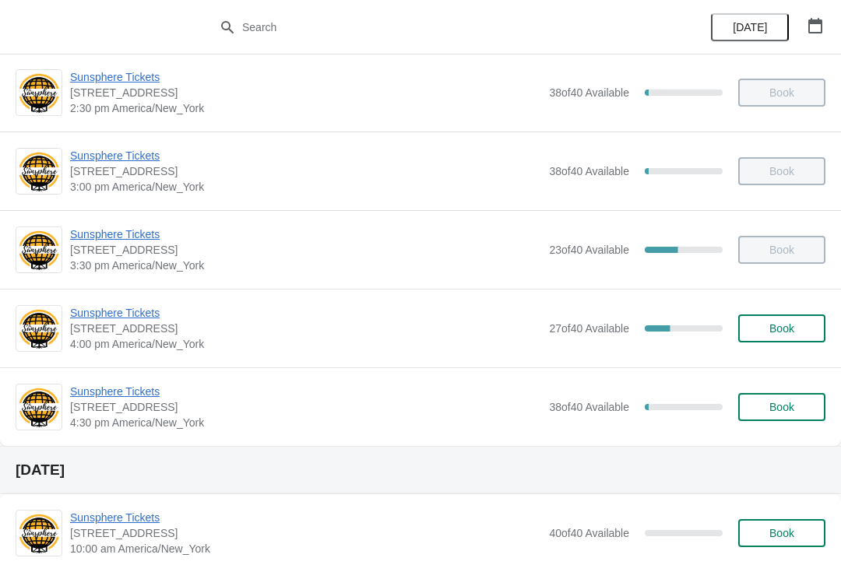
click at [779, 403] on span "Book" at bounding box center [781, 407] width 25 height 12
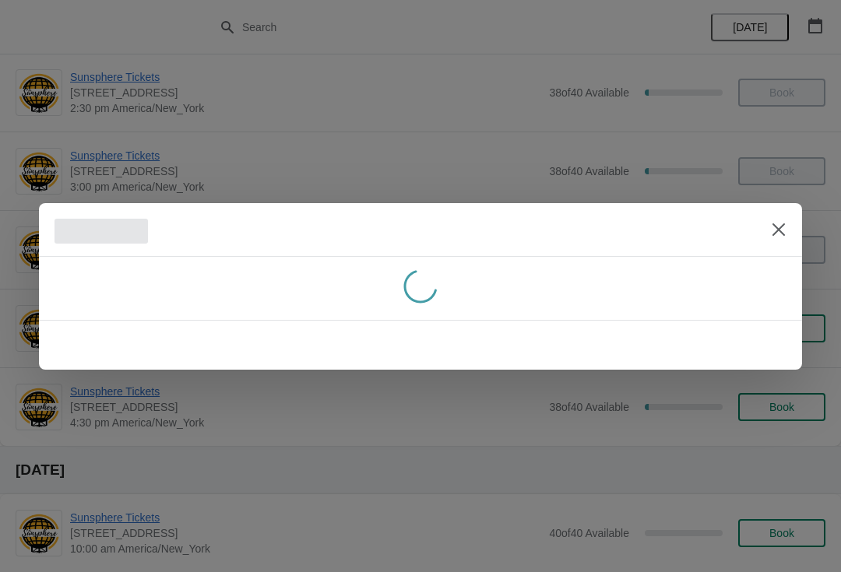
click at [786, 234] on button "Close" at bounding box center [779, 230] width 28 height 28
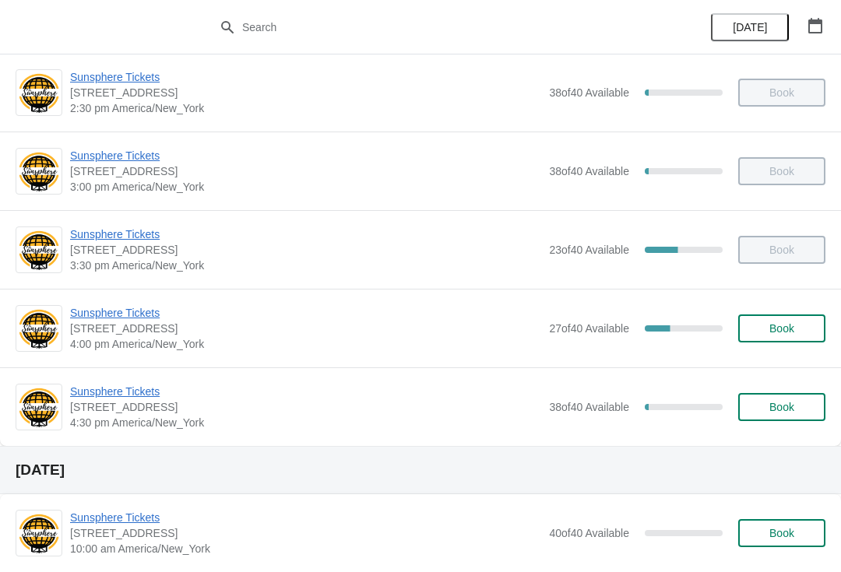
click at [765, 336] on button "Book" at bounding box center [781, 329] width 87 height 28
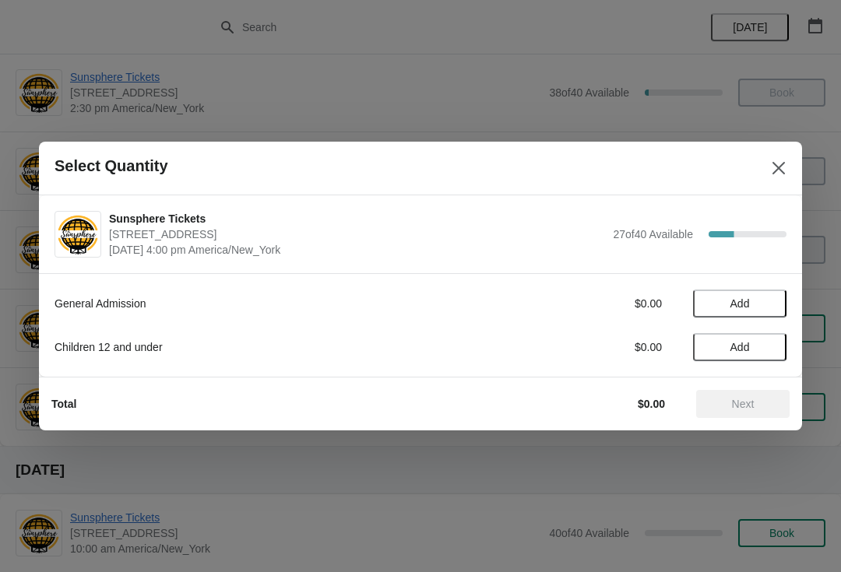
click at [757, 310] on button "Add" at bounding box center [739, 304] width 93 height 28
click at [771, 307] on icon at bounding box center [766, 304] width 16 height 16
click at [743, 403] on span "Next" at bounding box center [743, 404] width 23 height 12
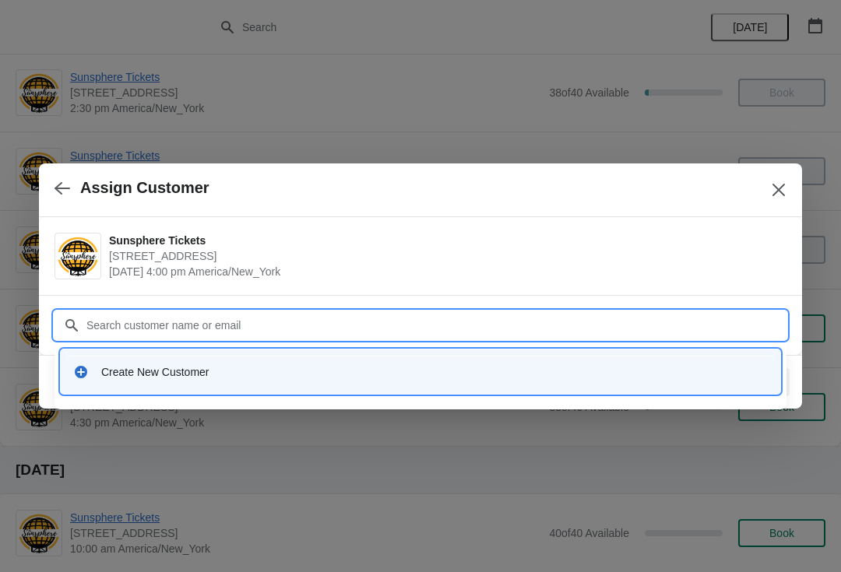
click at [491, 375] on div "Create New Customer" at bounding box center [434, 372] width 667 height 16
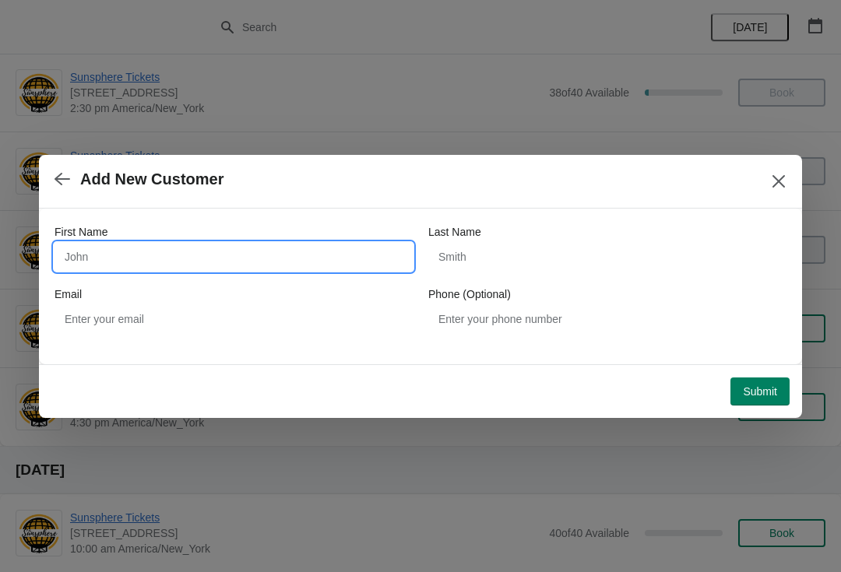
click at [238, 260] on input "First Name" at bounding box center [234, 257] width 358 height 28
type input "W"
click at [763, 372] on div "Submit" at bounding box center [417, 388] width 744 height 34
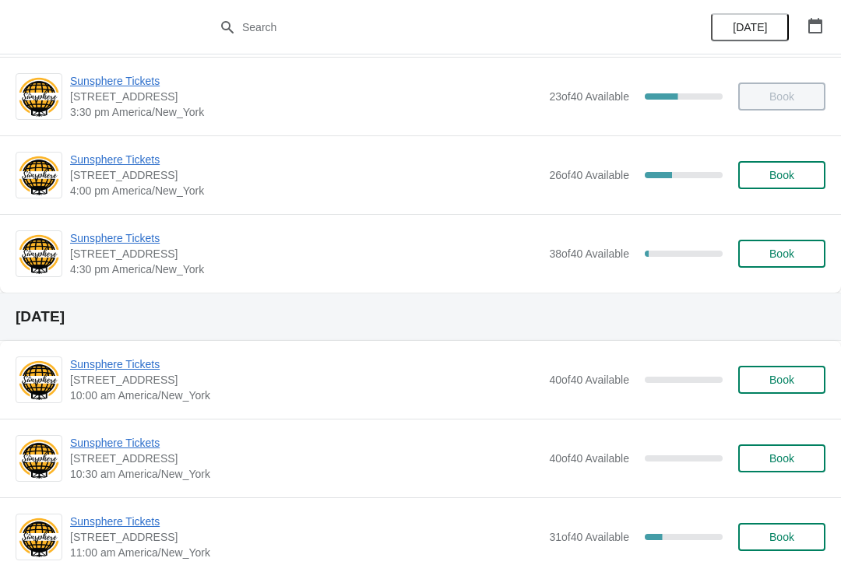
scroll to position [795, 0]
click at [800, 251] on span "Book" at bounding box center [781, 253] width 59 height 12
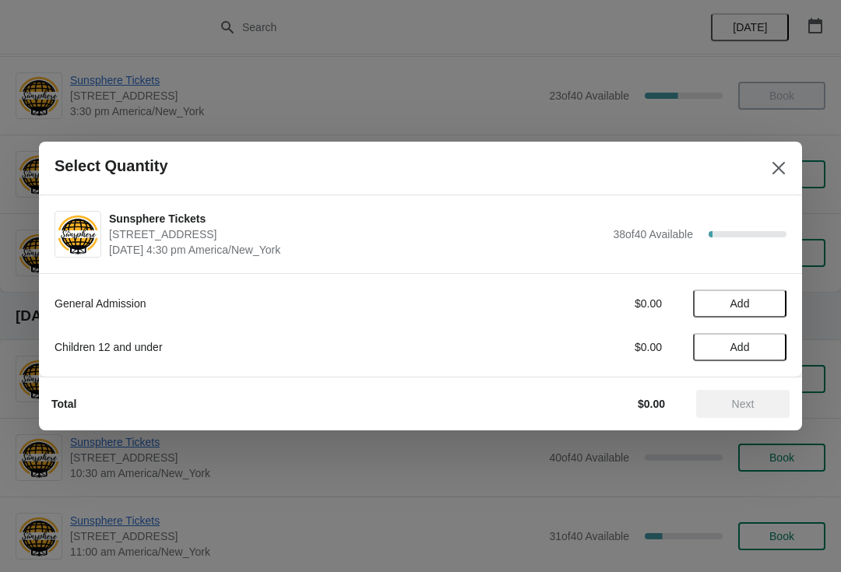
click at [770, 302] on span "Add" at bounding box center [739, 303] width 65 height 12
click at [774, 311] on icon at bounding box center [766, 304] width 16 height 16
click at [758, 403] on span "Next" at bounding box center [743, 404] width 69 height 12
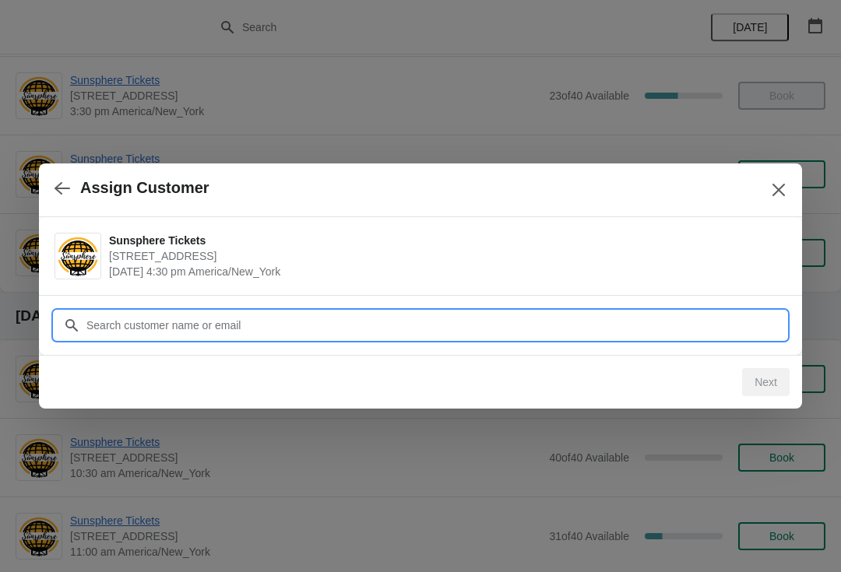
click at [713, 323] on input "Customer" at bounding box center [436, 325] width 701 height 28
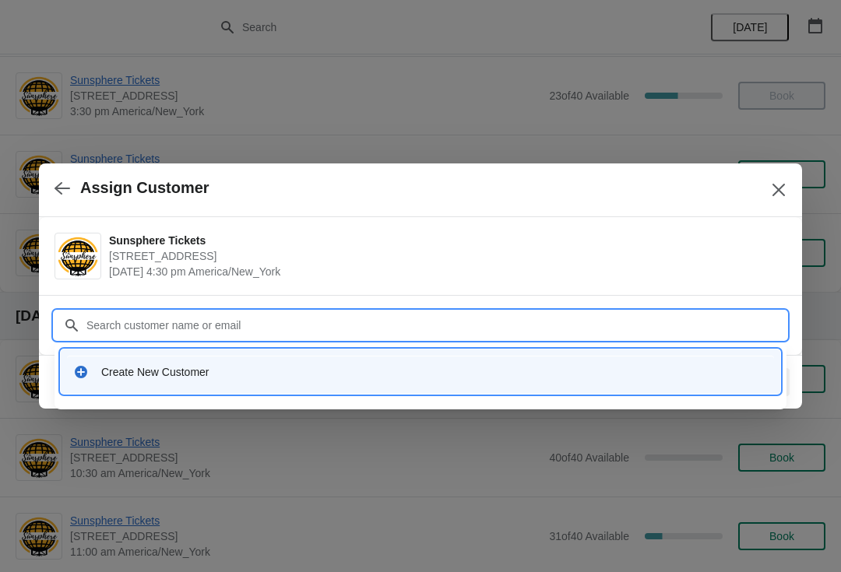
click at [535, 374] on div "Create New Customer" at bounding box center [434, 372] width 667 height 16
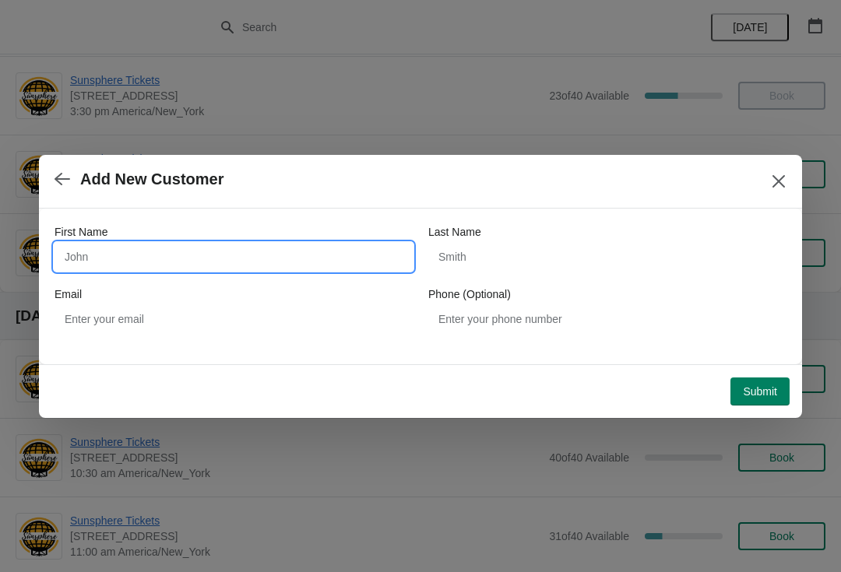
click at [308, 268] on input "First Name" at bounding box center [234, 257] width 358 height 28
type input "W"
click at [757, 372] on div "Submit" at bounding box center [417, 388] width 744 height 34
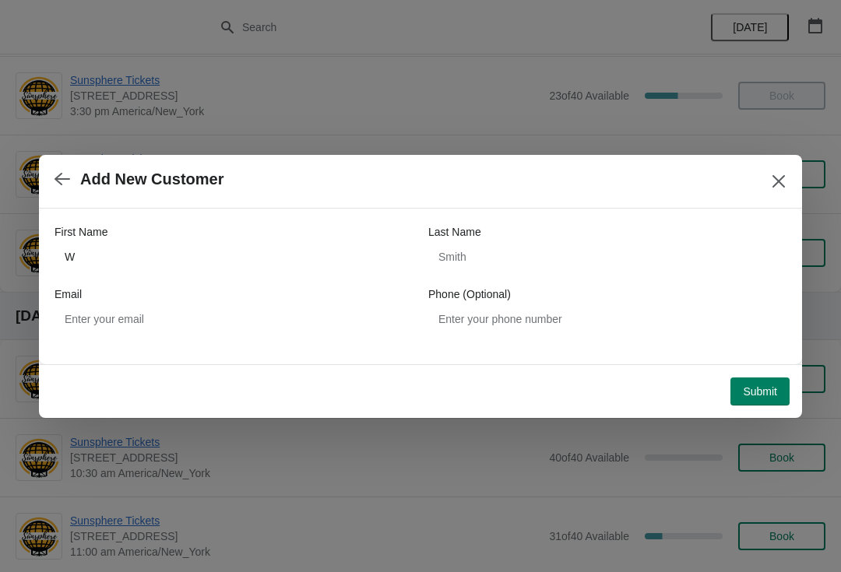
click at [758, 396] on span "Submit" at bounding box center [760, 391] width 34 height 12
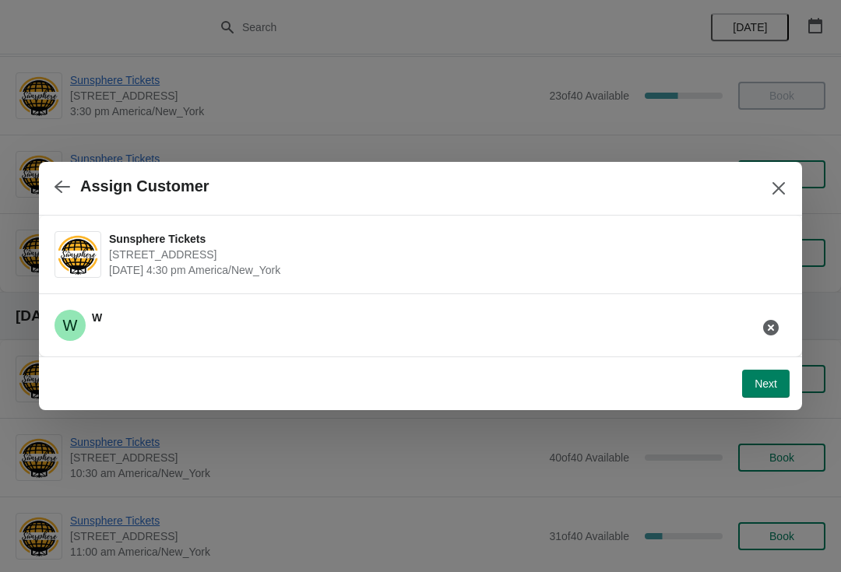
click at [765, 387] on span "Next" at bounding box center [766, 384] width 23 height 12
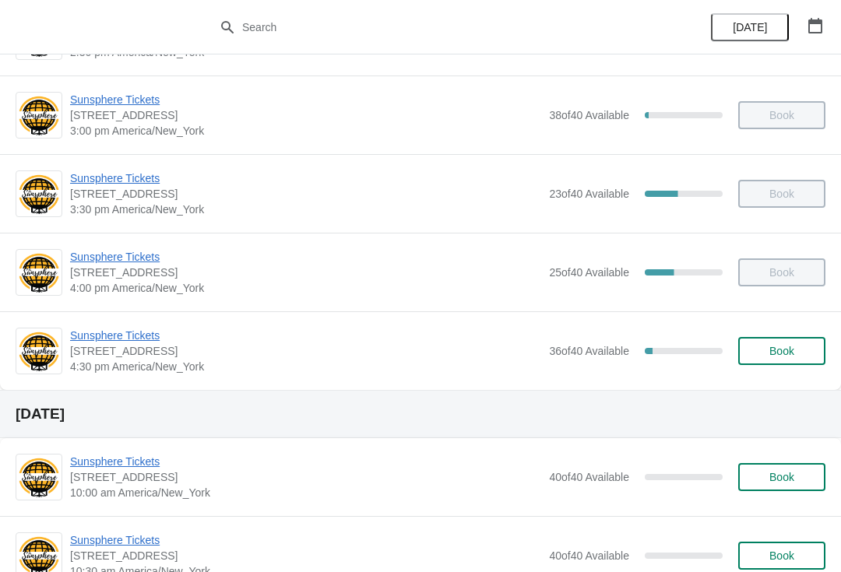
scroll to position [693, 0]
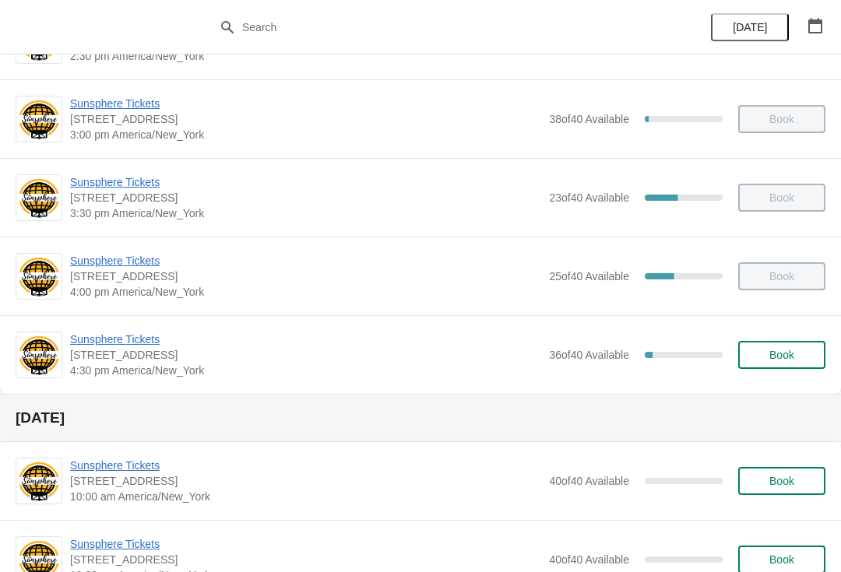
click at [791, 347] on button "Book" at bounding box center [781, 355] width 87 height 28
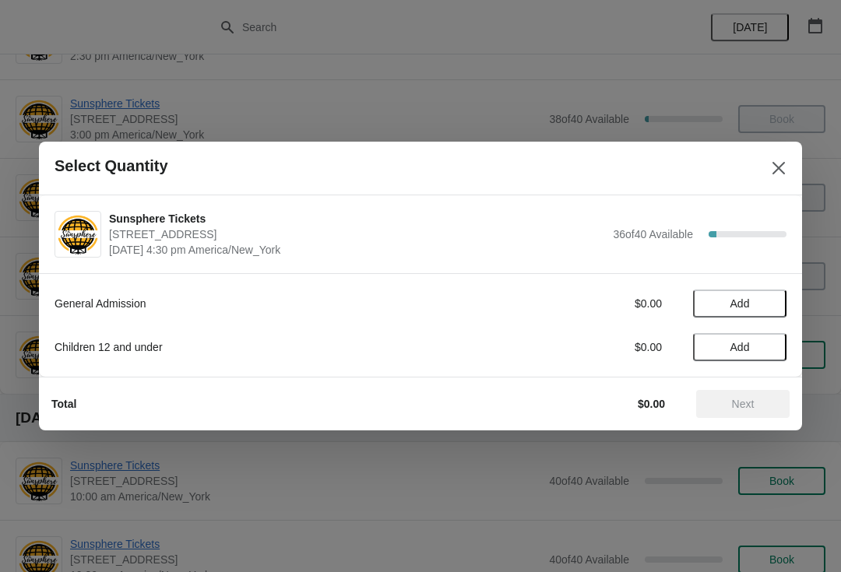
click at [766, 311] on button "Add" at bounding box center [739, 304] width 93 height 28
click at [779, 297] on div "1" at bounding box center [739, 304] width 93 height 16
click at [760, 305] on icon at bounding box center [766, 304] width 16 height 16
click at [739, 410] on span "Next" at bounding box center [743, 404] width 23 height 12
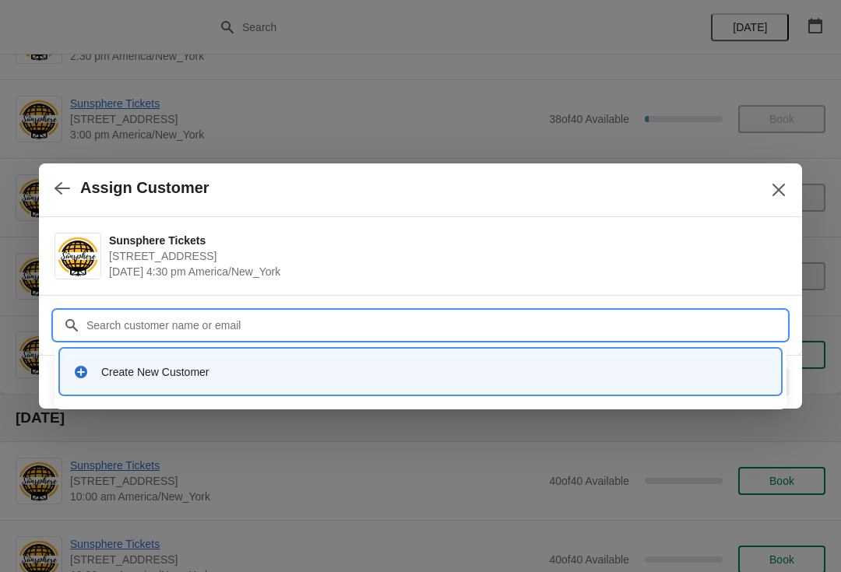
click at [370, 352] on div "Create New Customer" at bounding box center [421, 372] width 720 height 44
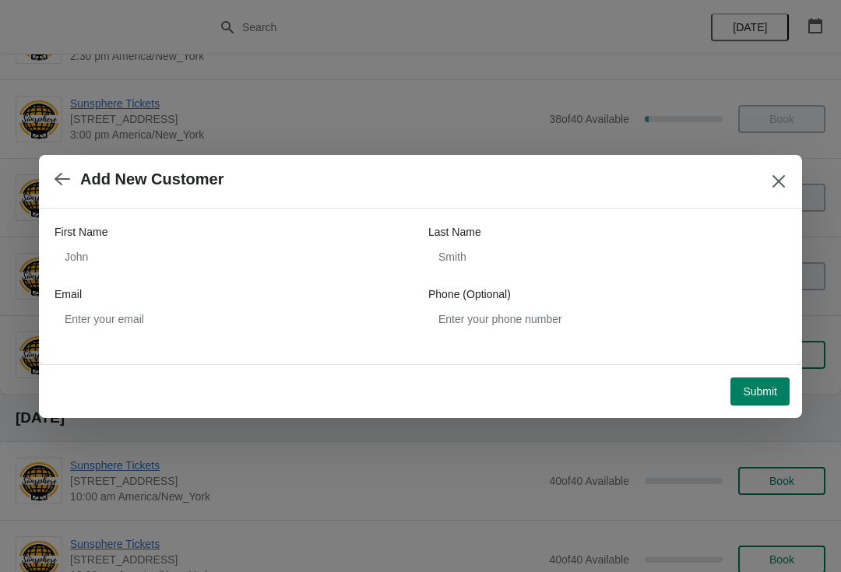
click at [305, 237] on div "First Name" at bounding box center [234, 232] width 358 height 16
click at [291, 280] on div "First Name Last Name Email Phone (Optional)" at bounding box center [421, 278] width 732 height 109
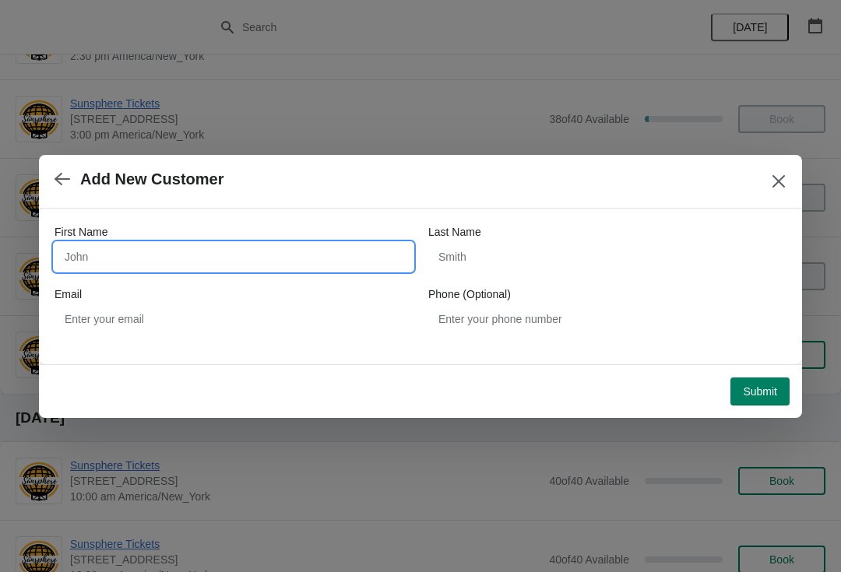
click at [318, 262] on input "First Name" at bounding box center [234, 257] width 358 height 28
type input "W"
click at [783, 378] on button "Submit" at bounding box center [759, 392] width 59 height 28
